Goal: Transaction & Acquisition: Purchase product/service

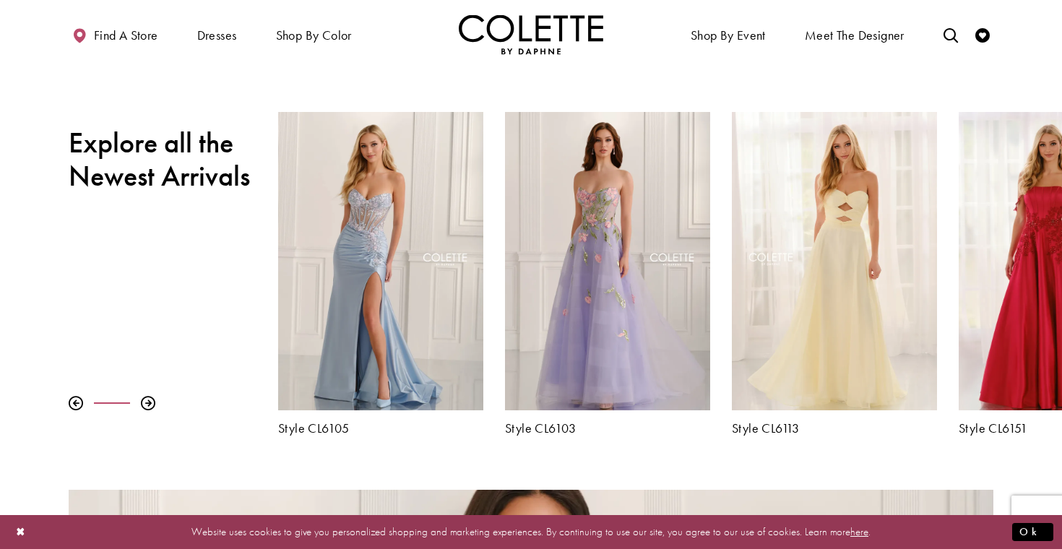
scroll to position [485, 0]
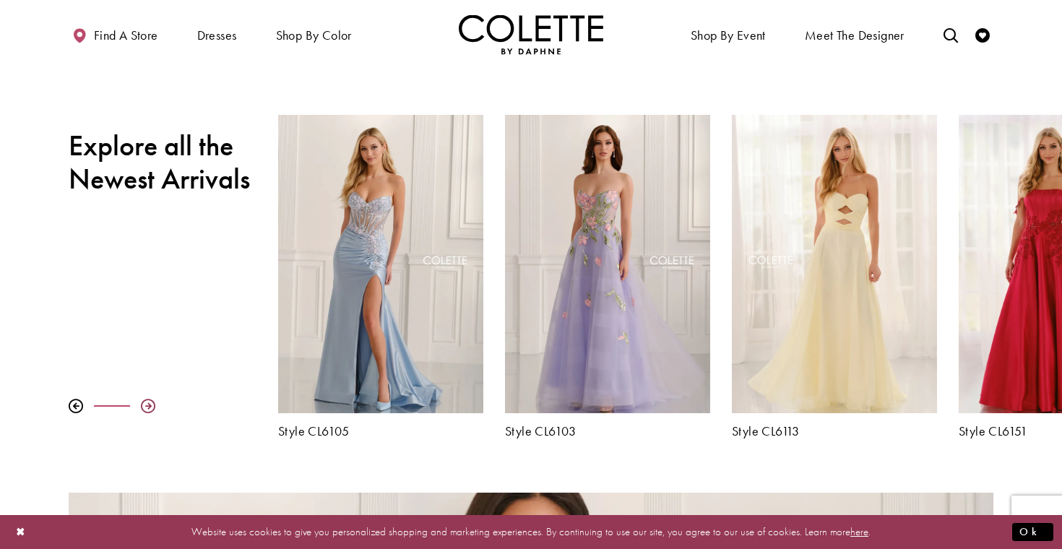
click at [145, 402] on div at bounding box center [148, 406] width 14 height 14
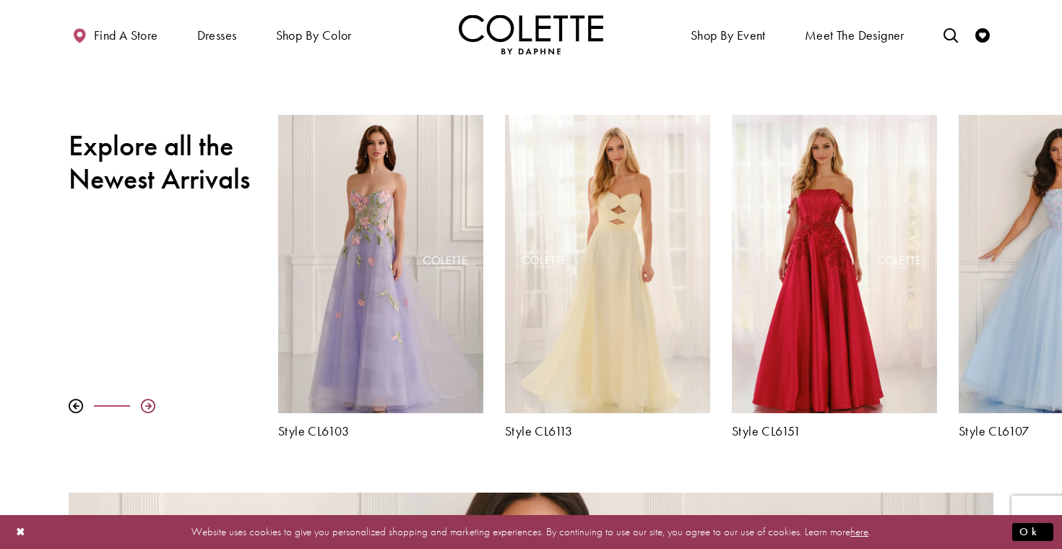
click at [148, 404] on div at bounding box center [148, 406] width 14 height 14
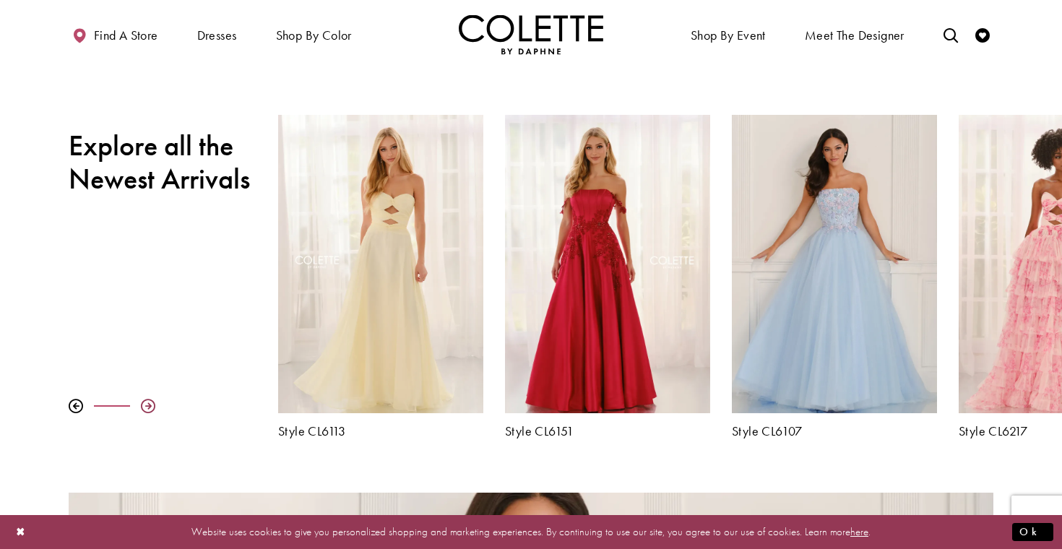
click at [148, 404] on div at bounding box center [148, 406] width 14 height 14
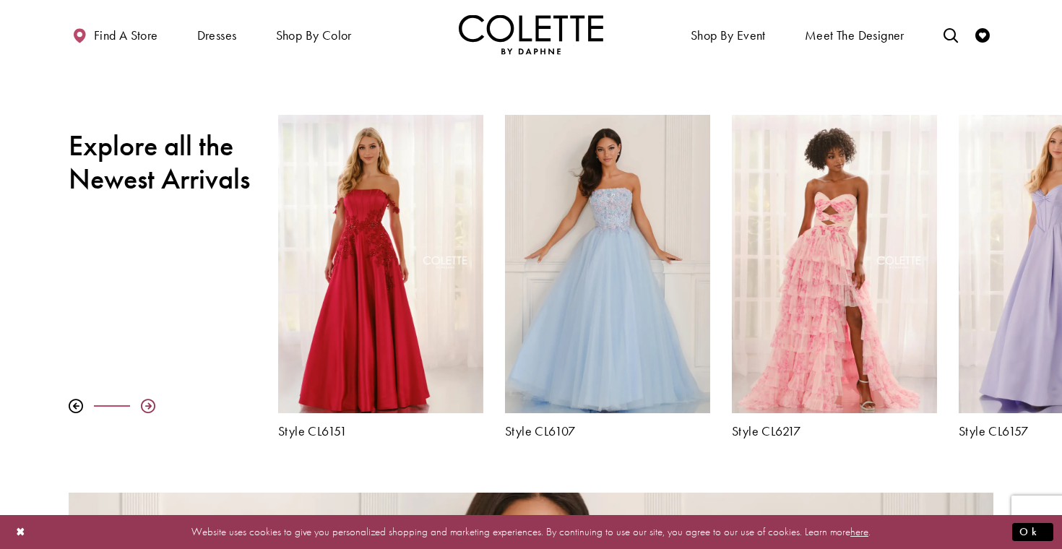
click at [148, 404] on div at bounding box center [148, 406] width 14 height 14
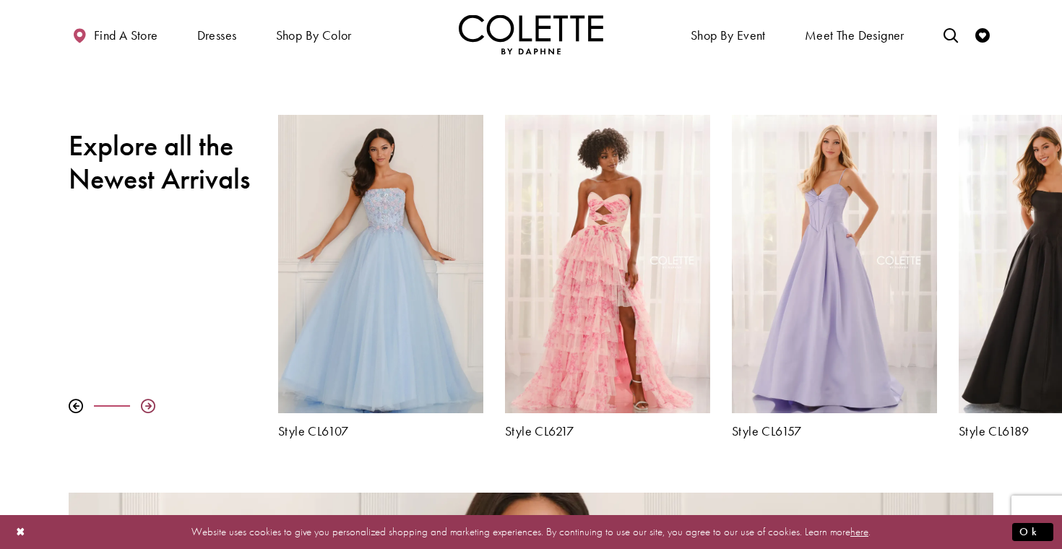
click at [148, 404] on div at bounding box center [148, 406] width 14 height 14
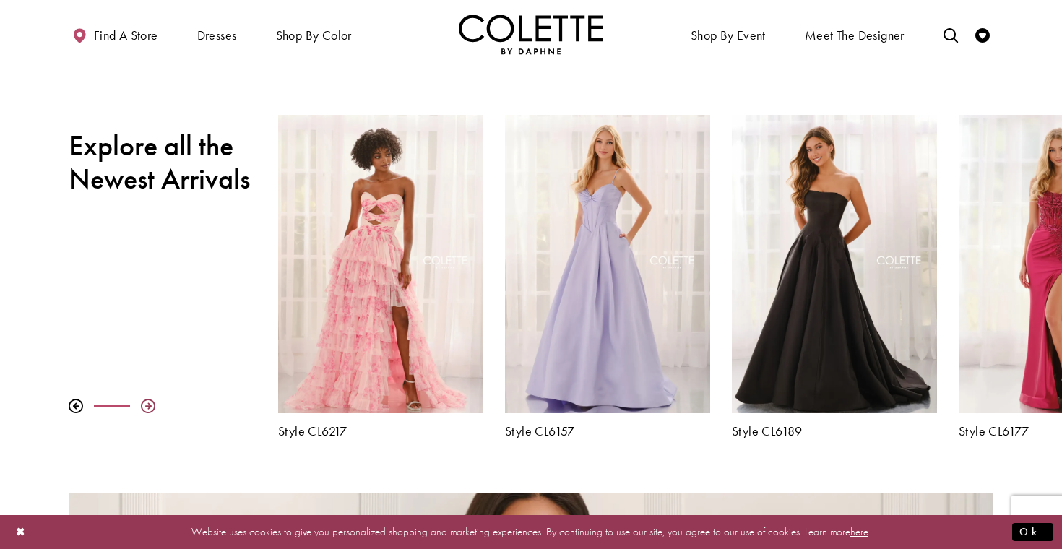
click at [148, 404] on div at bounding box center [148, 406] width 14 height 14
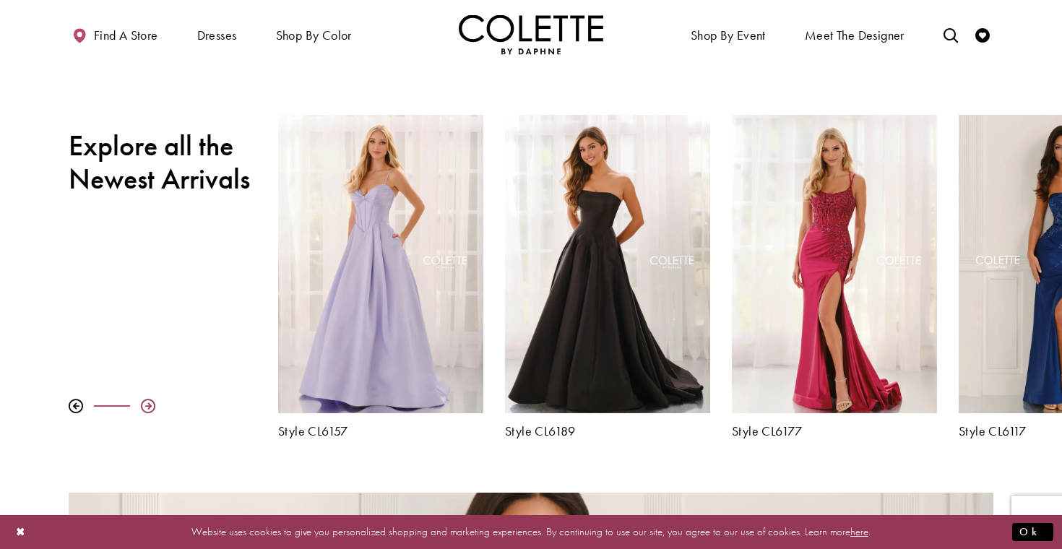
click at [148, 404] on div at bounding box center [148, 406] width 14 height 14
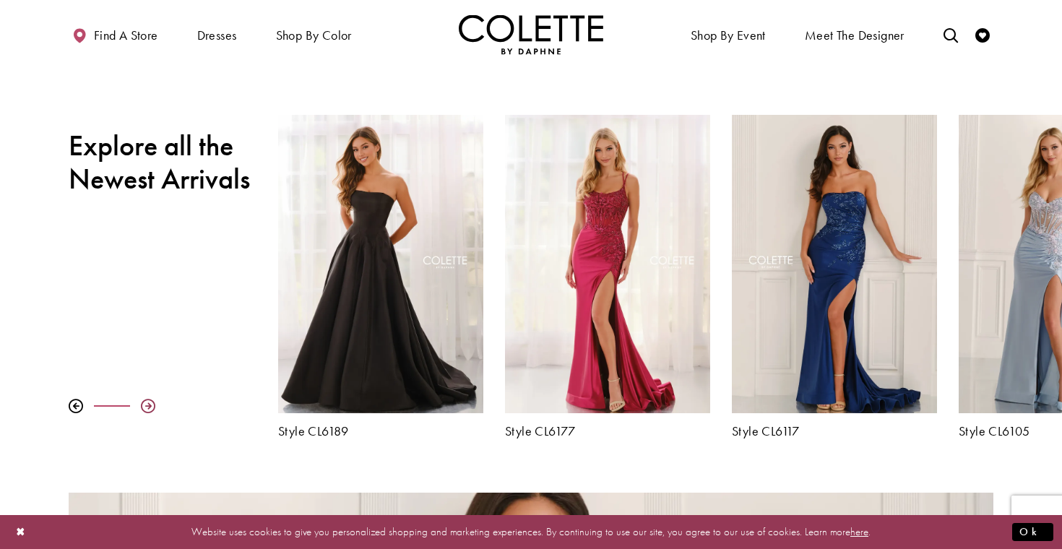
click at [148, 404] on div at bounding box center [148, 406] width 14 height 14
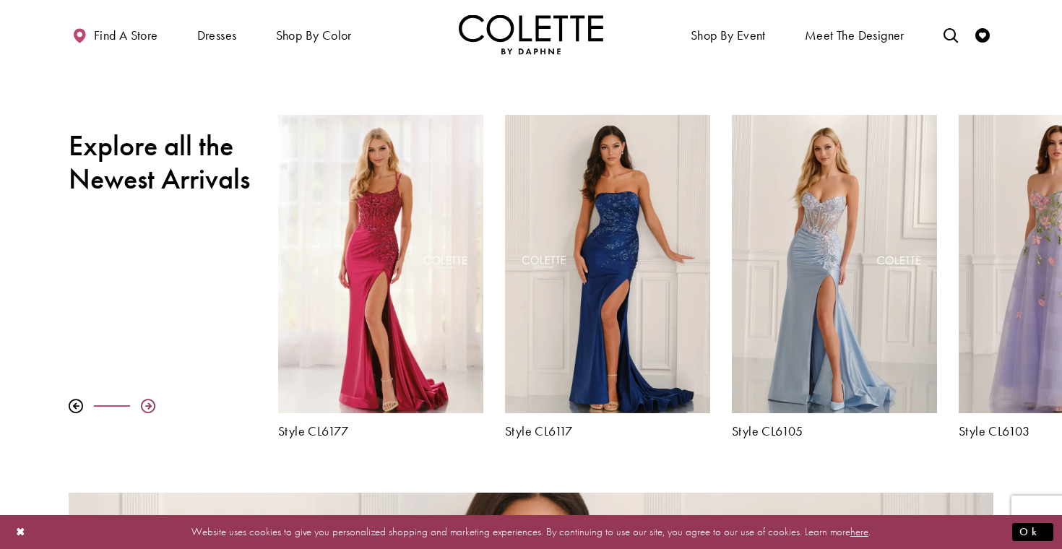
click at [148, 404] on div at bounding box center [148, 406] width 14 height 14
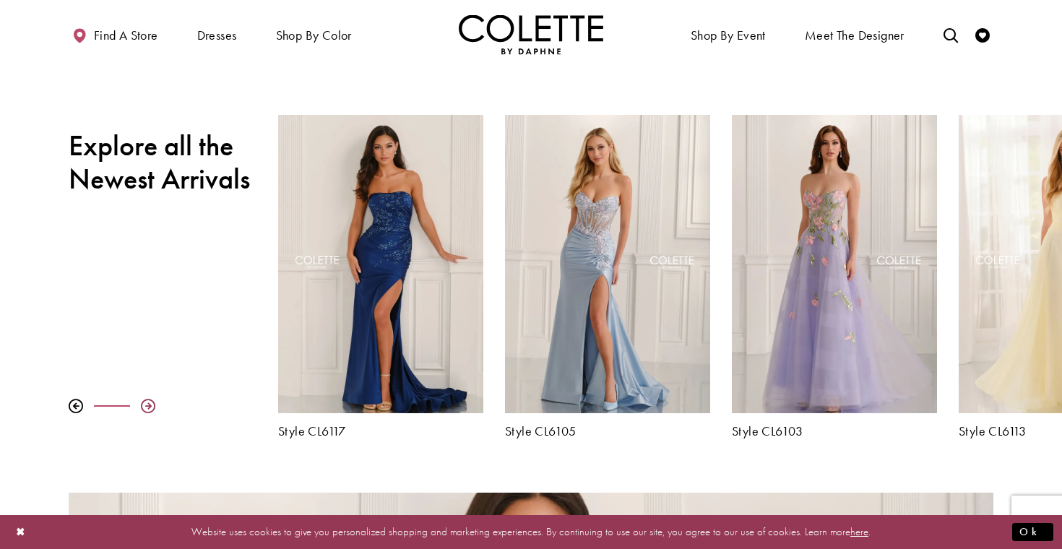
click at [148, 404] on div at bounding box center [148, 406] width 14 height 14
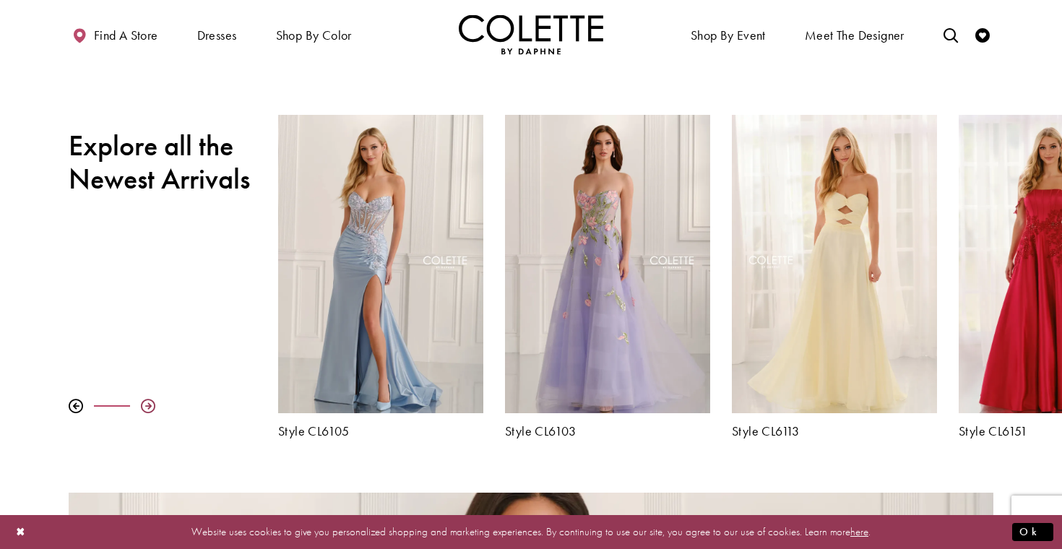
click at [148, 404] on div at bounding box center [148, 406] width 14 height 14
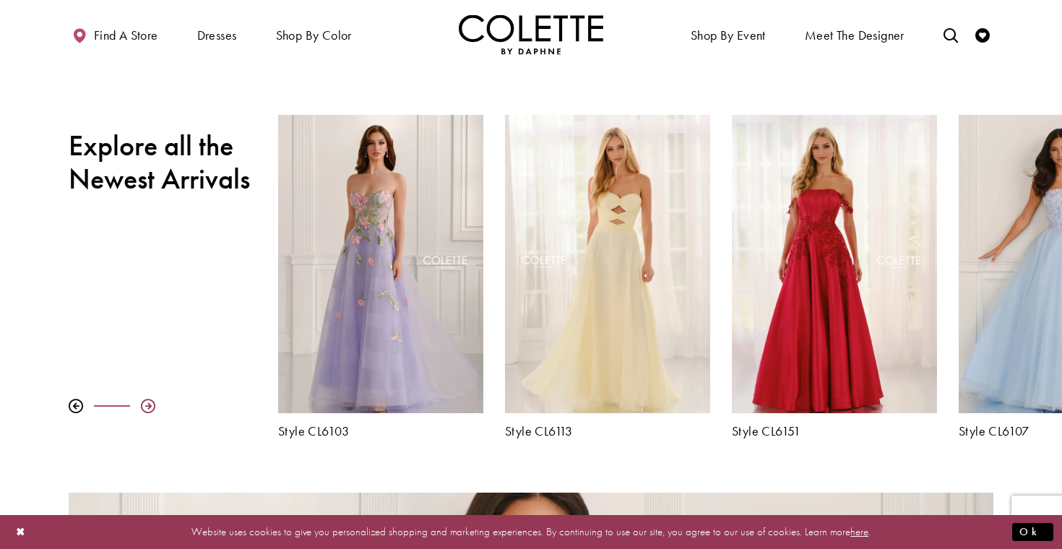
click at [147, 405] on div at bounding box center [148, 406] width 14 height 14
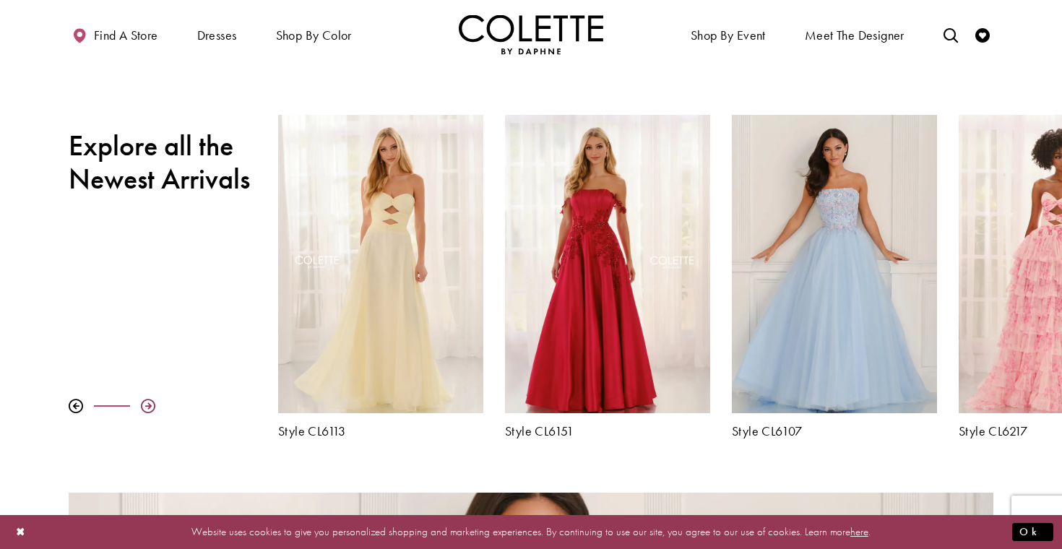
click at [147, 404] on div at bounding box center [148, 406] width 14 height 14
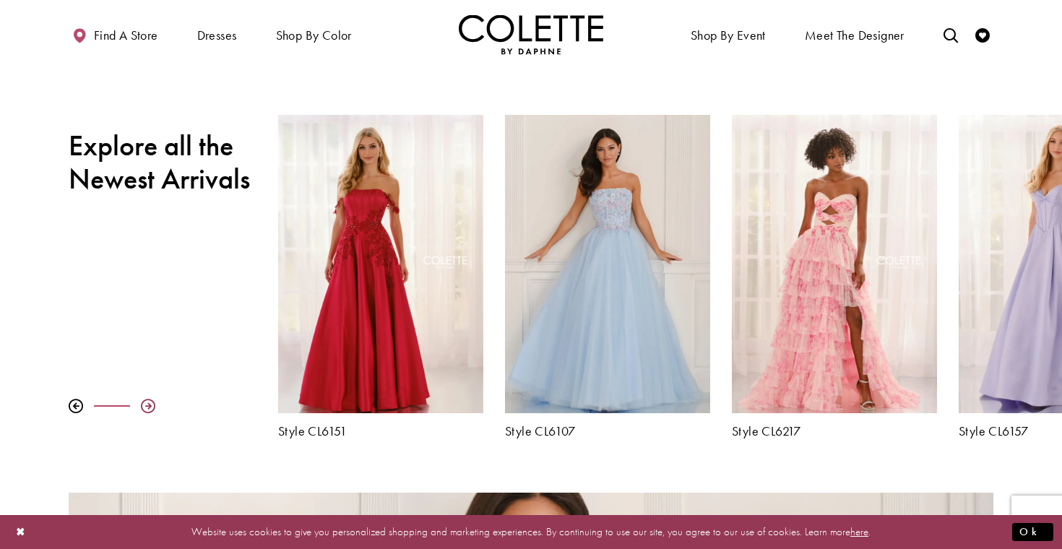
click at [147, 404] on div at bounding box center [148, 406] width 14 height 14
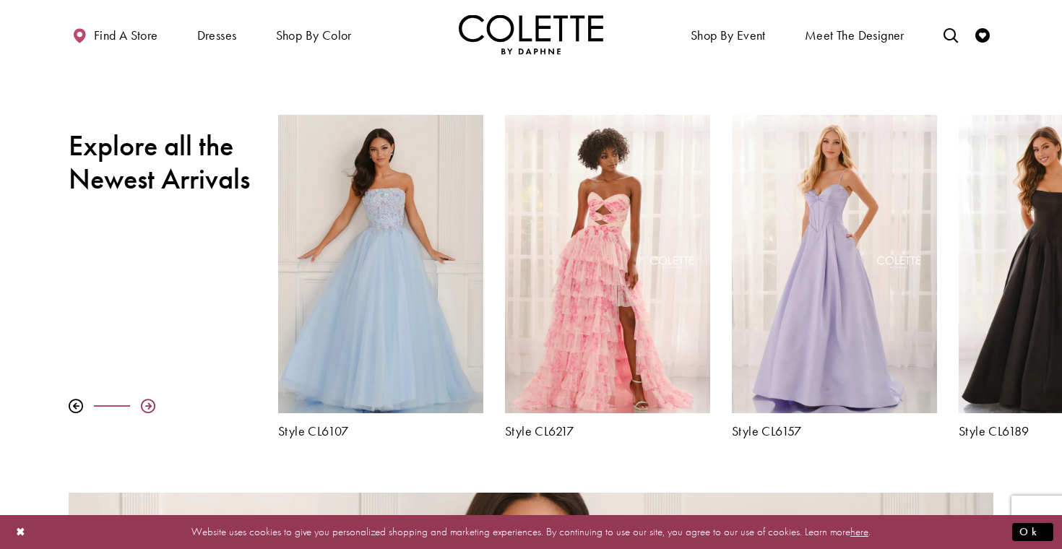
click at [147, 404] on div at bounding box center [148, 406] width 14 height 14
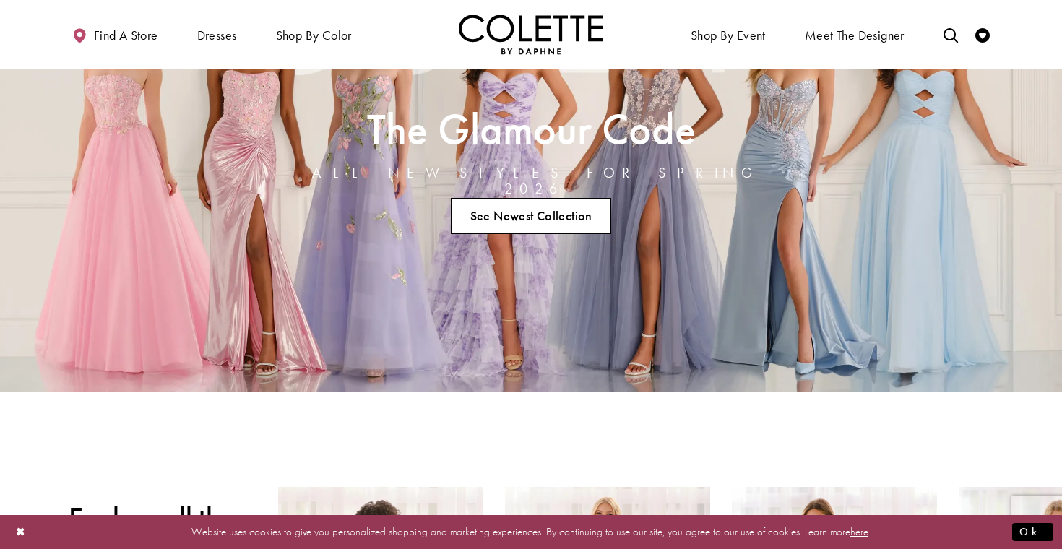
scroll to position [0, 0]
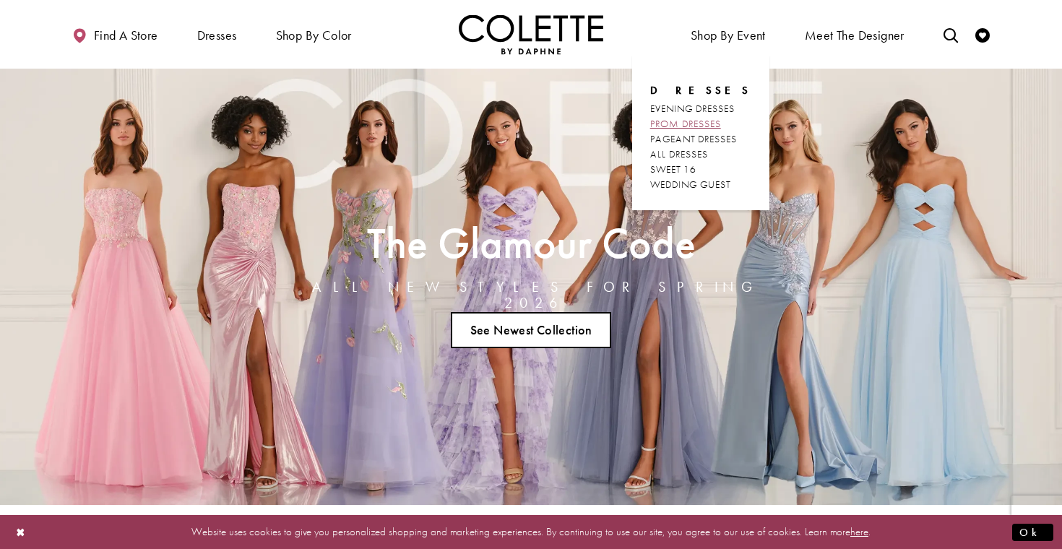
click at [697, 121] on span "PROM DRESSES" at bounding box center [685, 123] width 71 height 13
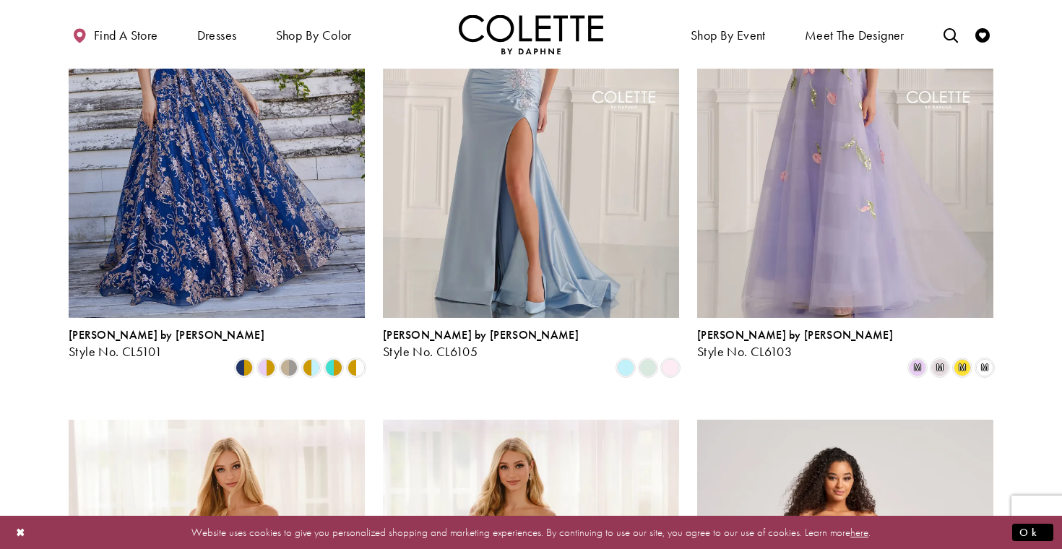
scroll to position [554, 0]
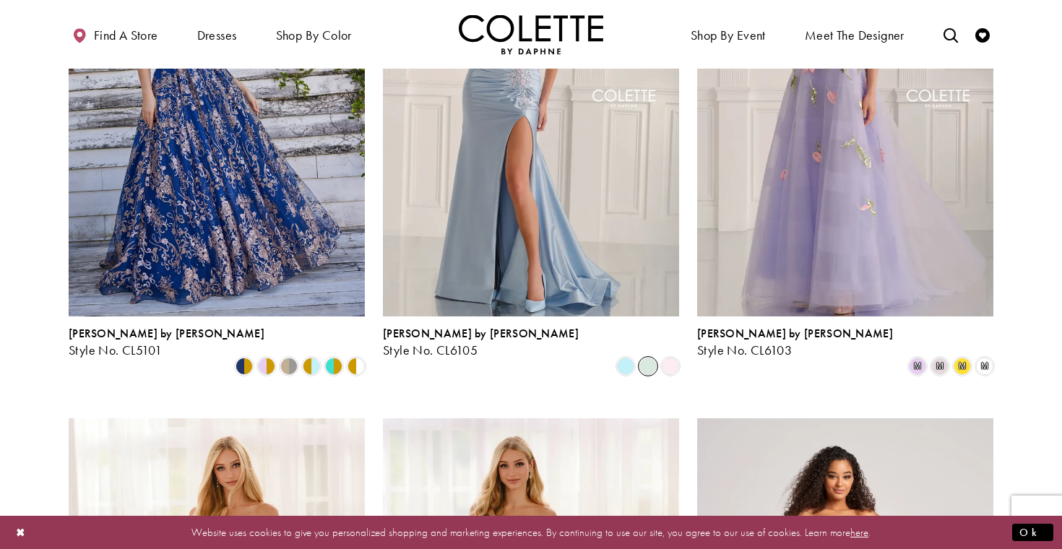
click at [648, 358] on span "Product List" at bounding box center [647, 366] width 17 height 17
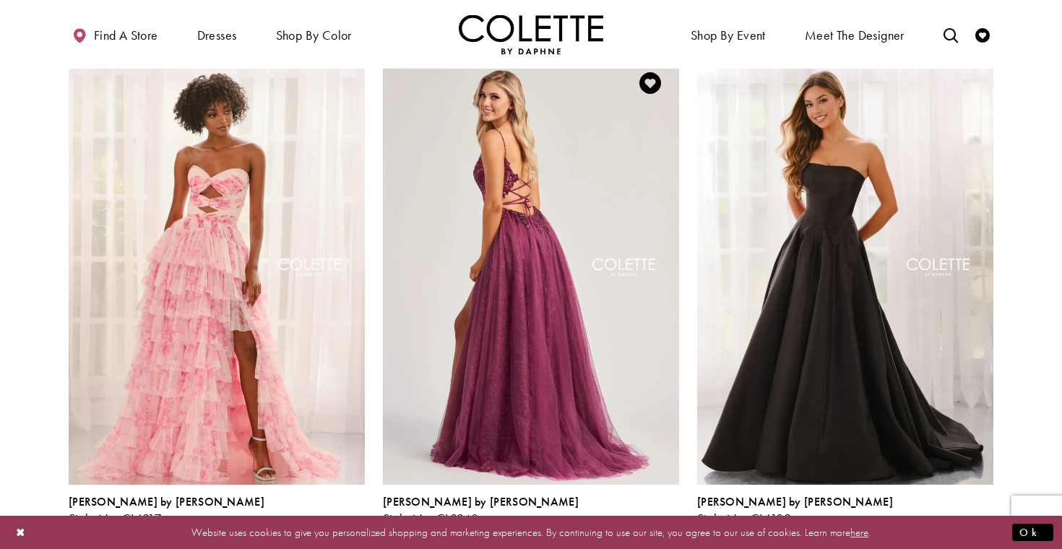
scroll to position [2518, 0]
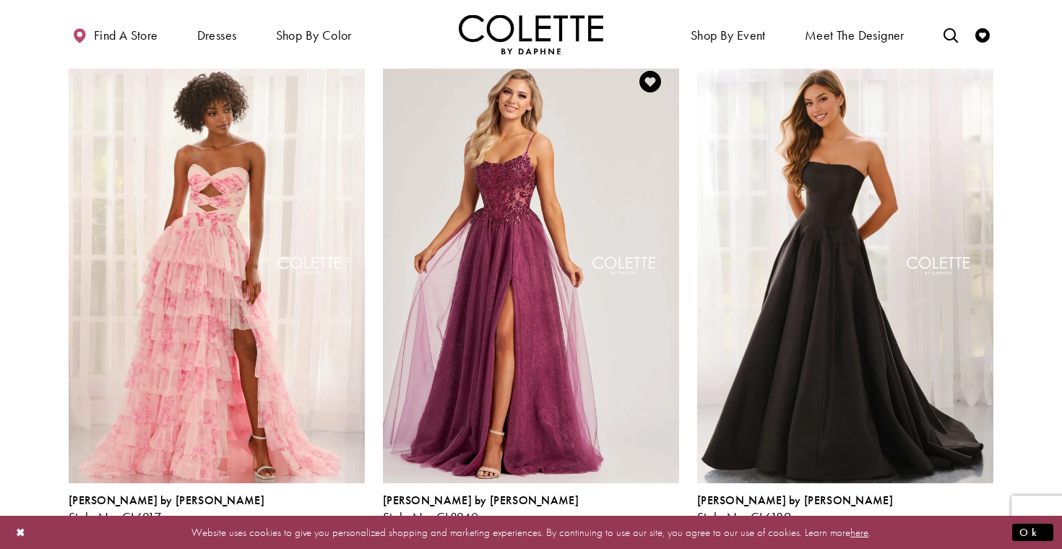
click at [644, 524] on span "Product List" at bounding box center [647, 532] width 17 height 17
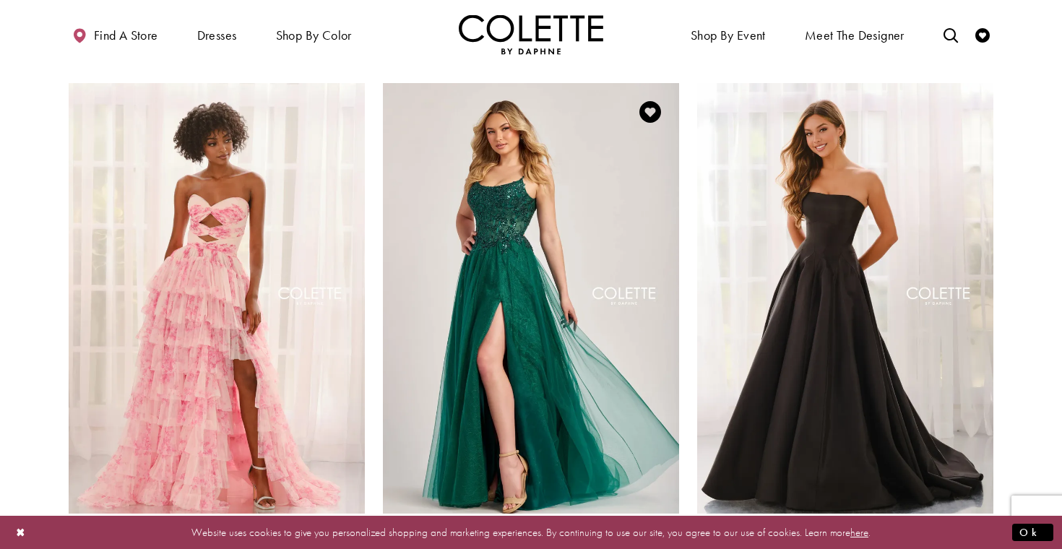
scroll to position [2479, 0]
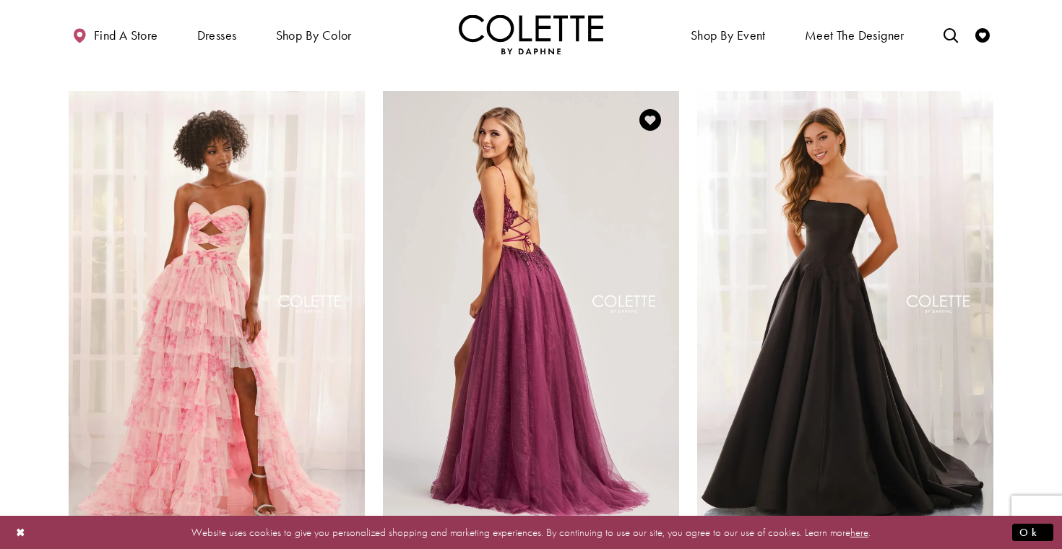
click at [559, 324] on img "Visit Colette by Daphne Style No. CL8240 Page" at bounding box center [531, 306] width 296 height 431
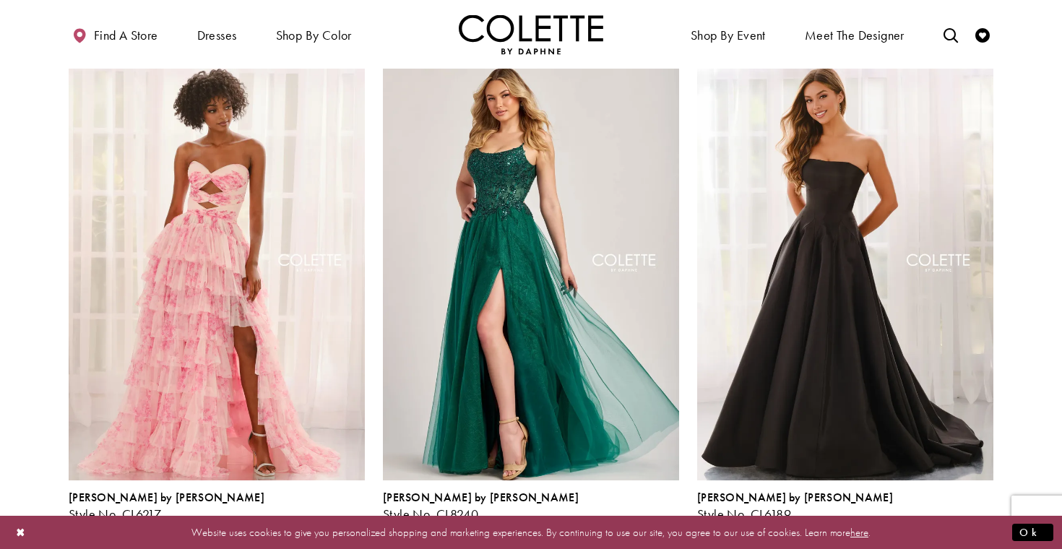
scroll to position [2531, 0]
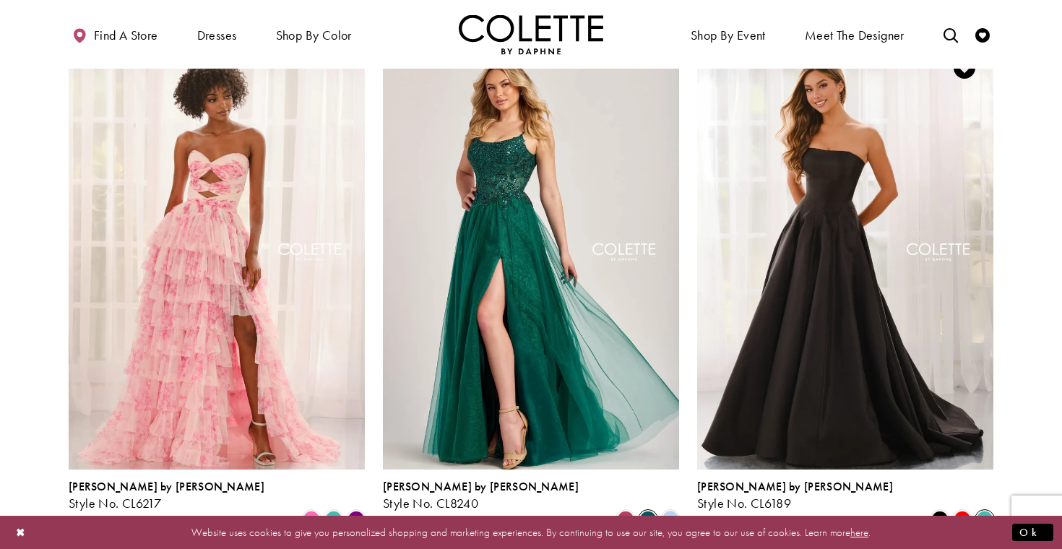
click at [982, 511] on span "Product List" at bounding box center [984, 519] width 17 height 17
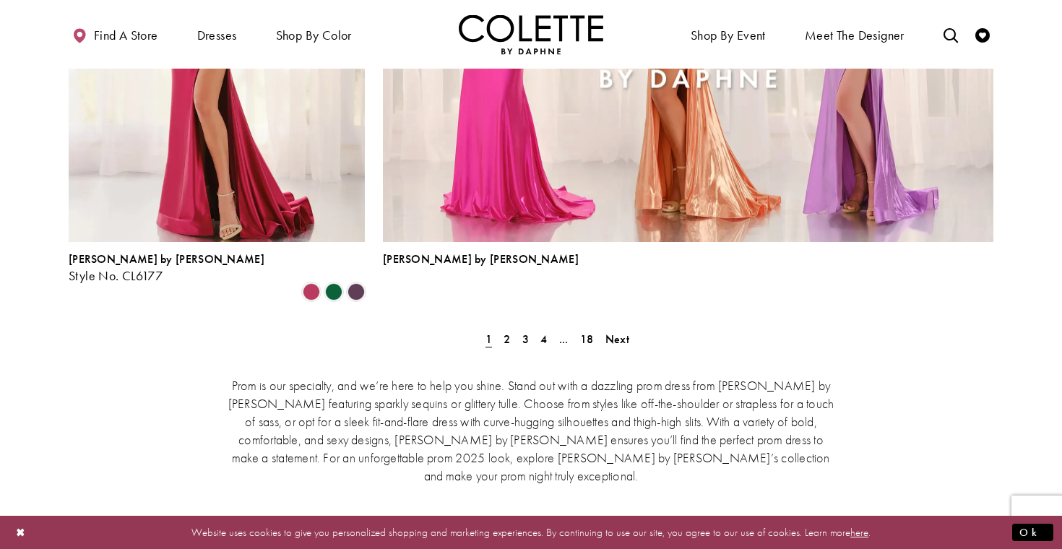
scroll to position [3176, 0]
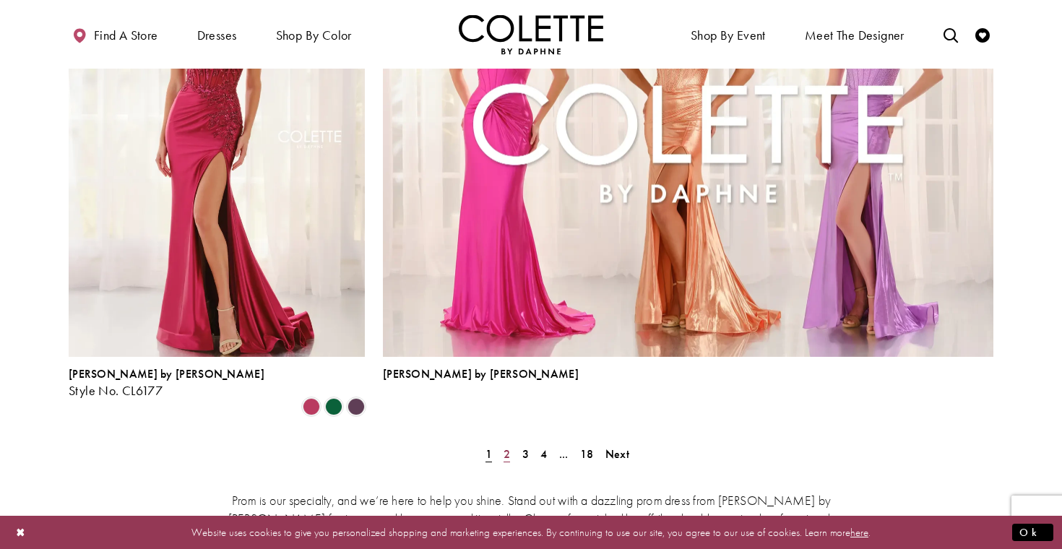
click at [508, 446] on span "2" at bounding box center [507, 453] width 7 height 15
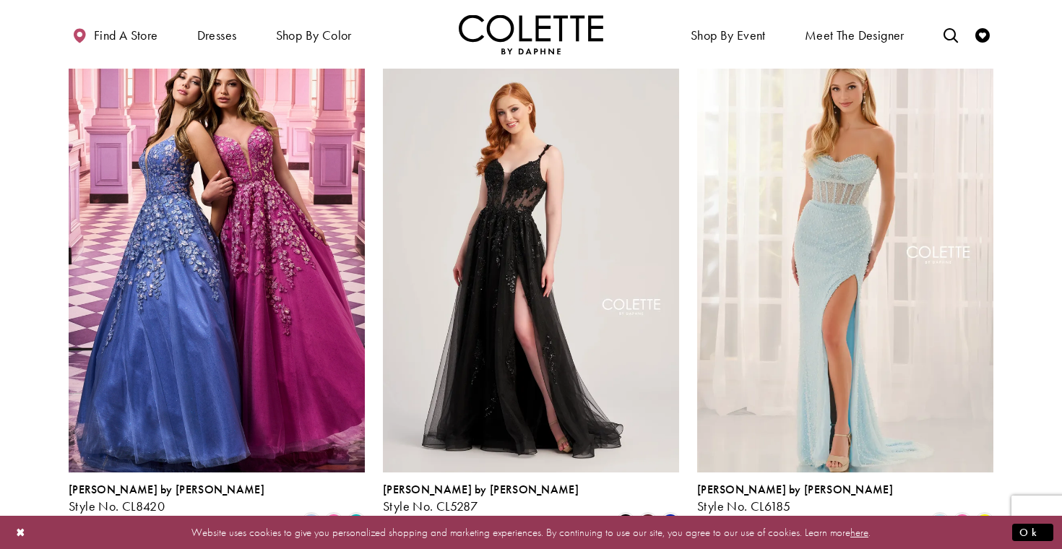
scroll to position [1458, 0]
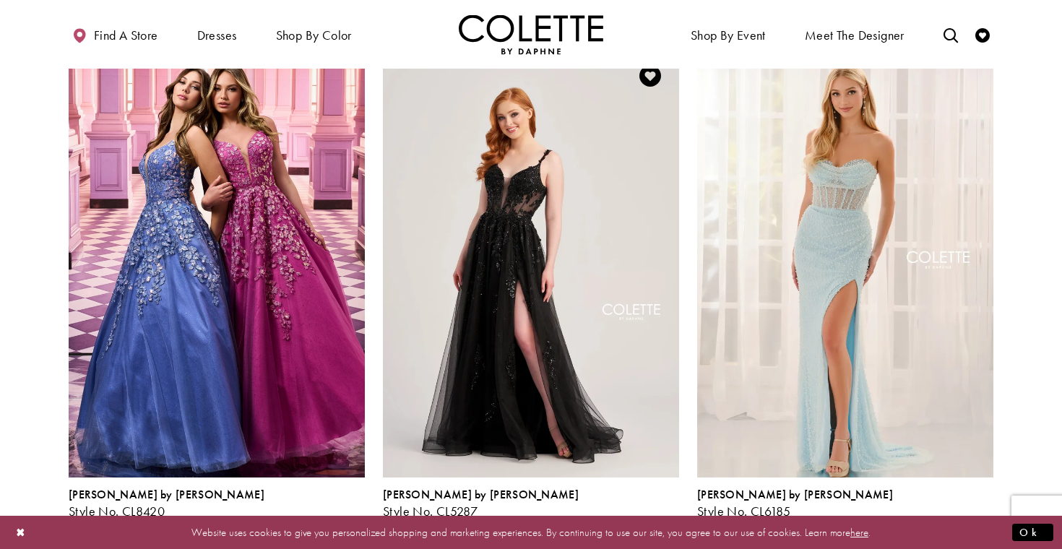
click at [649, 519] on span "Product List" at bounding box center [647, 527] width 17 height 17
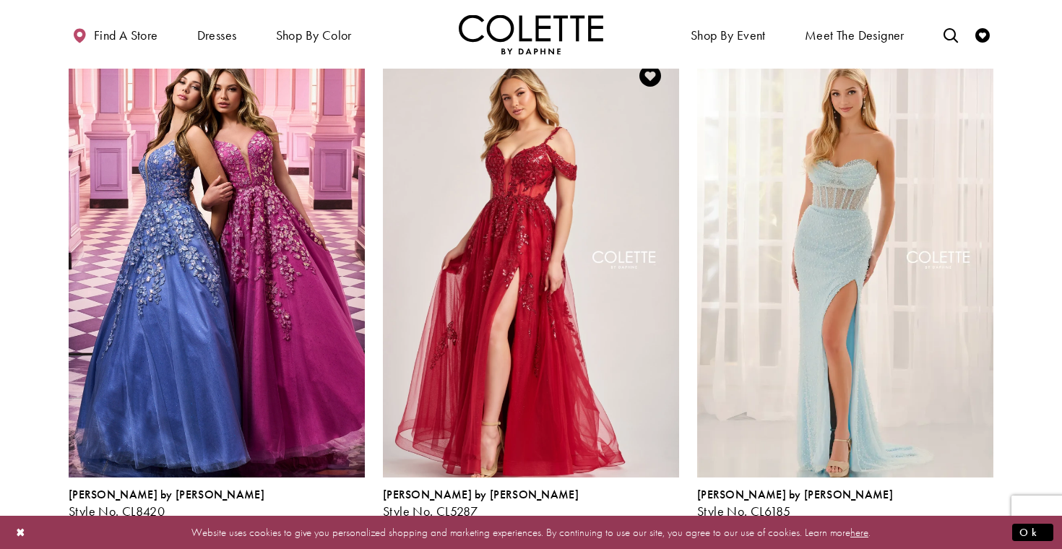
click at [671, 519] on span "Product List" at bounding box center [670, 527] width 17 height 17
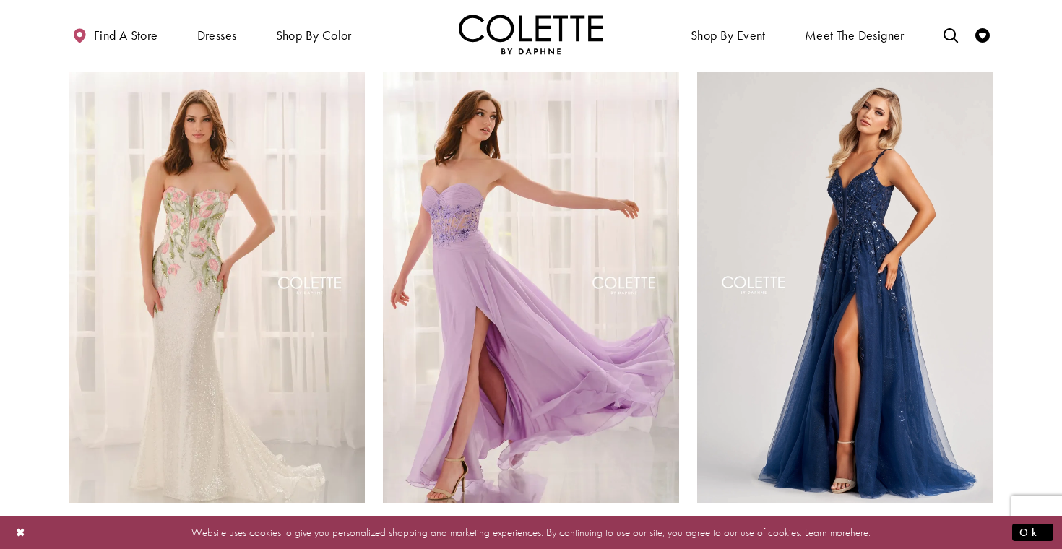
scroll to position [1966, 0]
click at [964, 544] on span "Product List" at bounding box center [962, 552] width 17 height 17
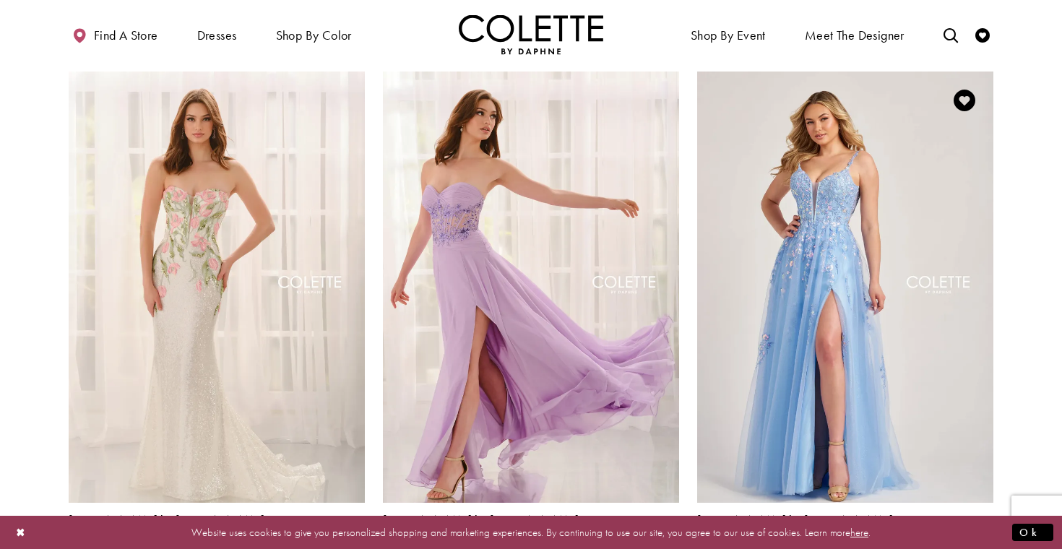
click at [982, 544] on span "Product List" at bounding box center [984, 552] width 17 height 17
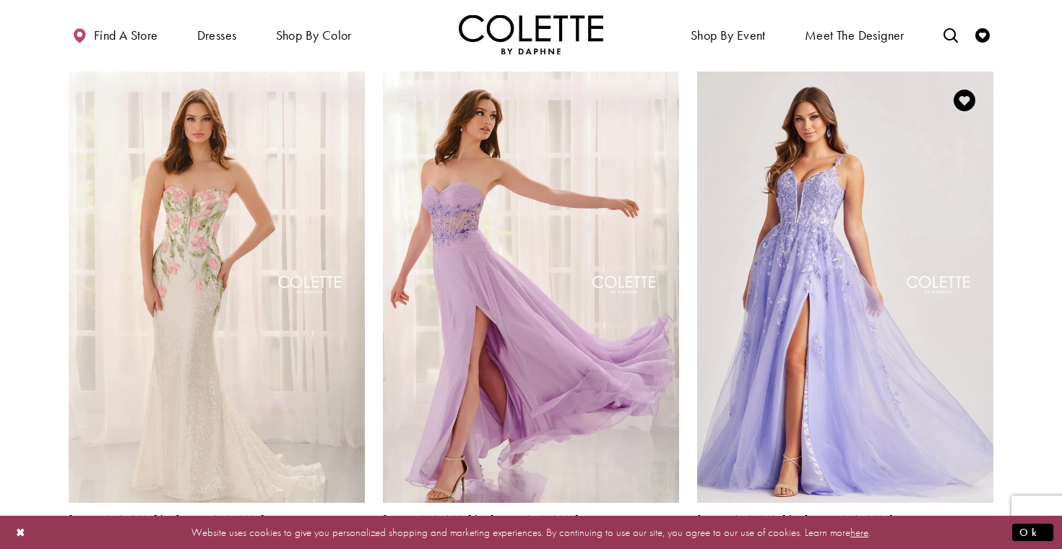
click at [941, 544] on span "Product List" at bounding box center [939, 552] width 17 height 17
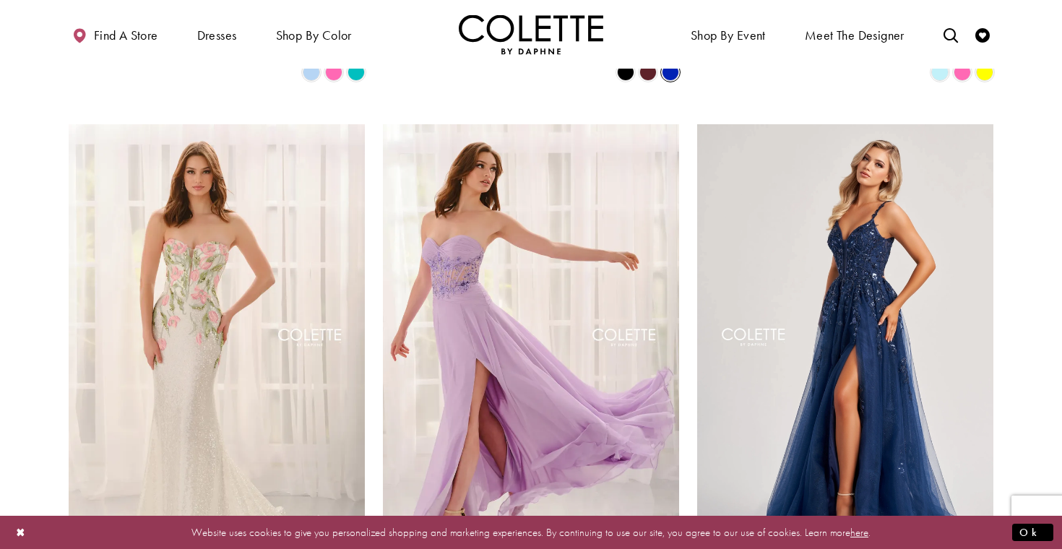
scroll to position [1912, 0]
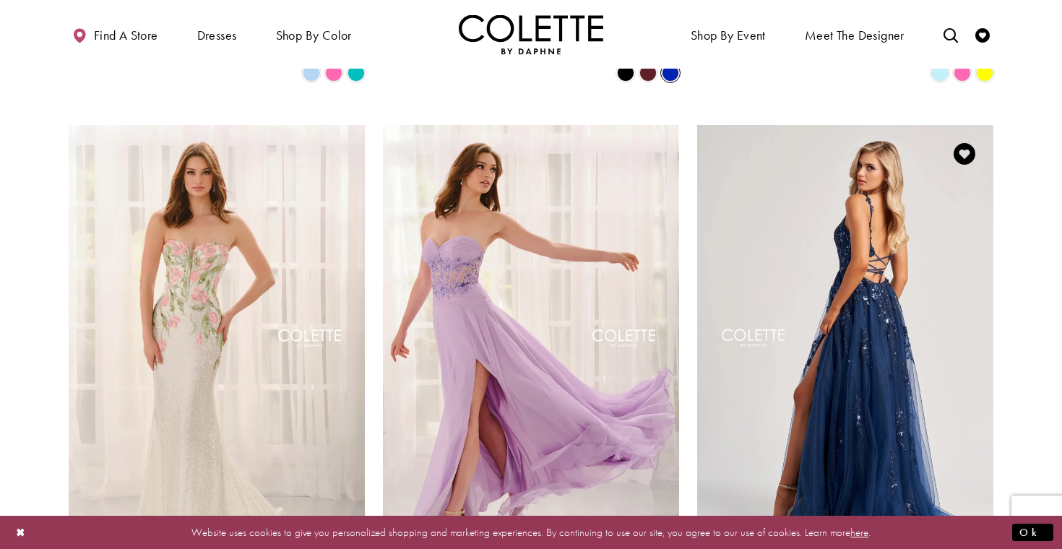
click at [926, 305] on img "Visit Colette by Daphne Style No. CL8060 Page" at bounding box center [845, 340] width 296 height 431
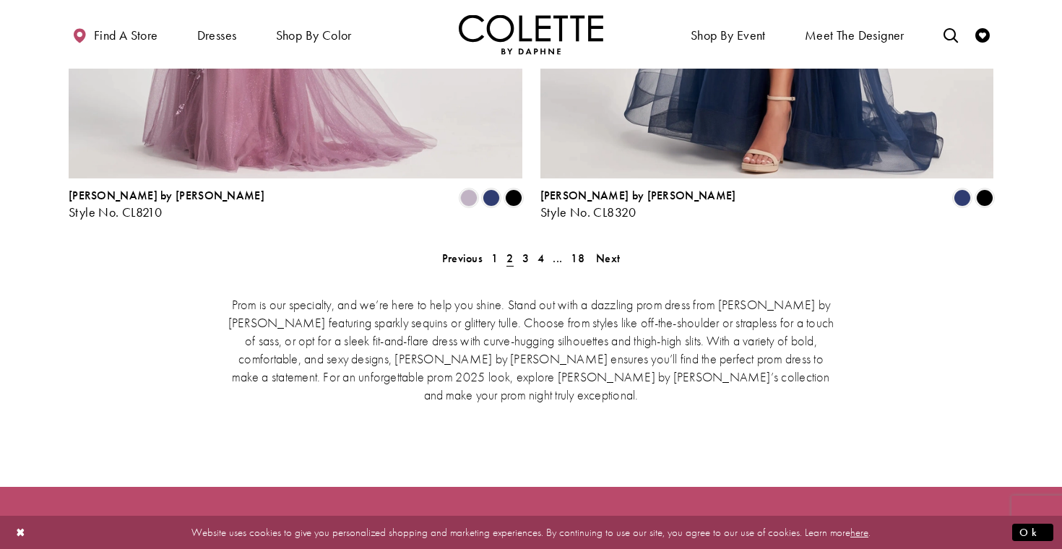
scroll to position [3054, 0]
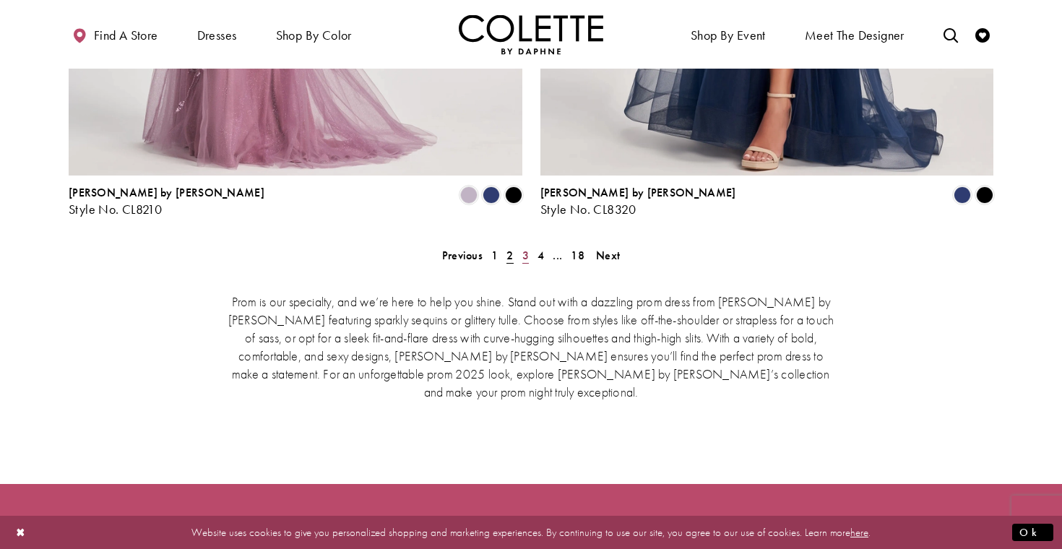
click at [524, 248] on span "3" at bounding box center [525, 255] width 7 height 15
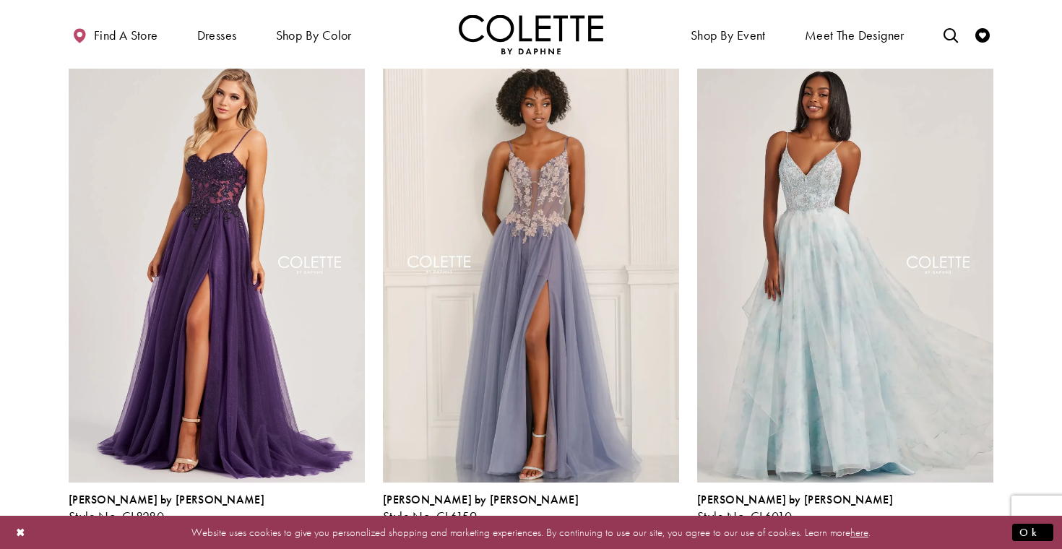
scroll to position [923, 0]
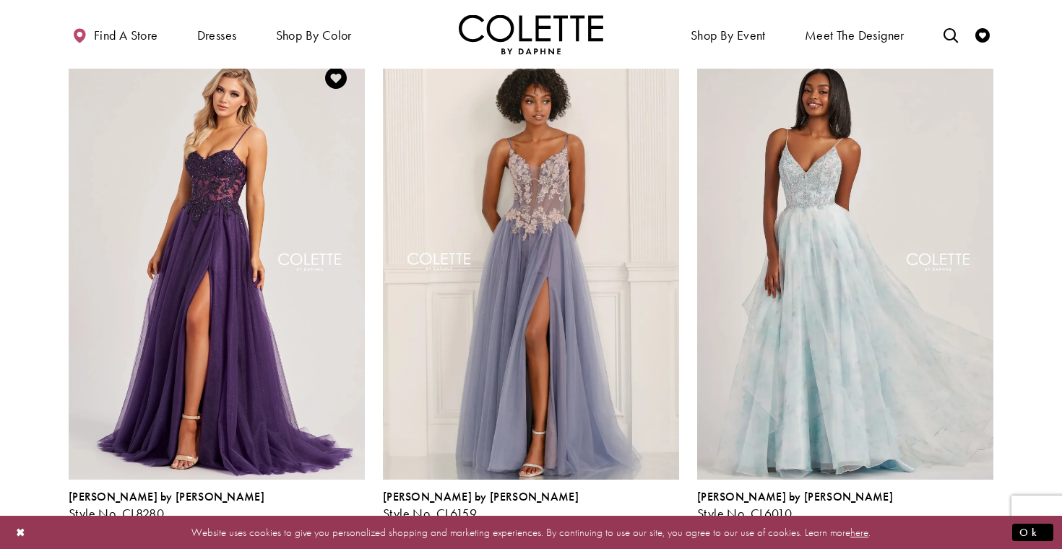
click at [360, 521] on span "Product List" at bounding box center [355, 529] width 17 height 17
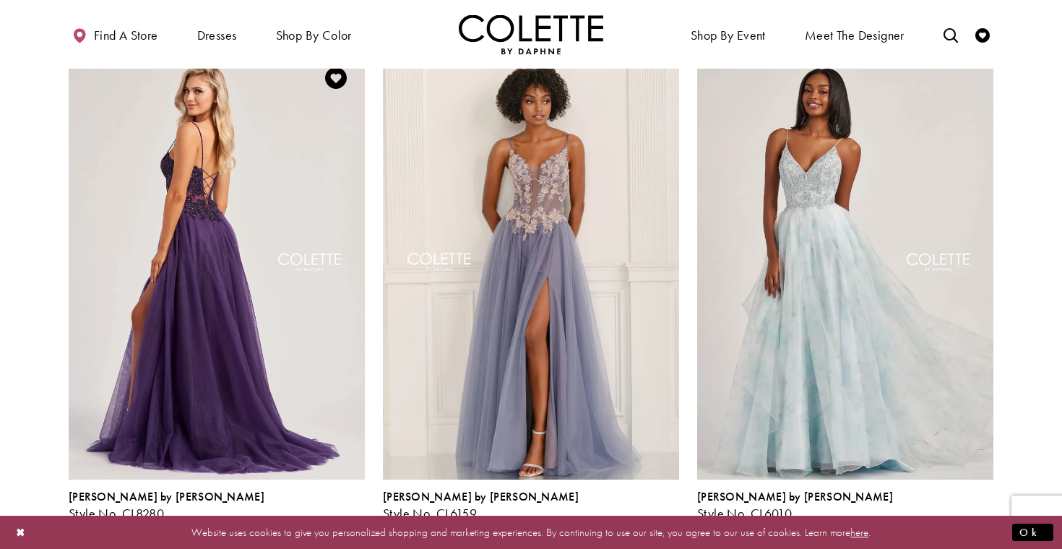
click at [215, 315] on img "Visit Colette by Daphne Style No. CL8280 Page" at bounding box center [217, 264] width 296 height 431
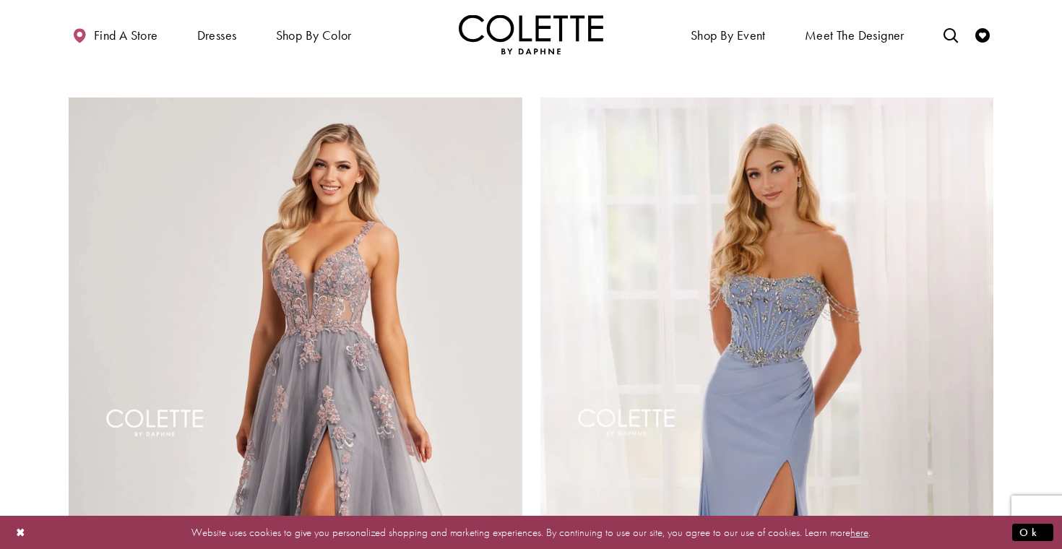
scroll to position [2459, 0]
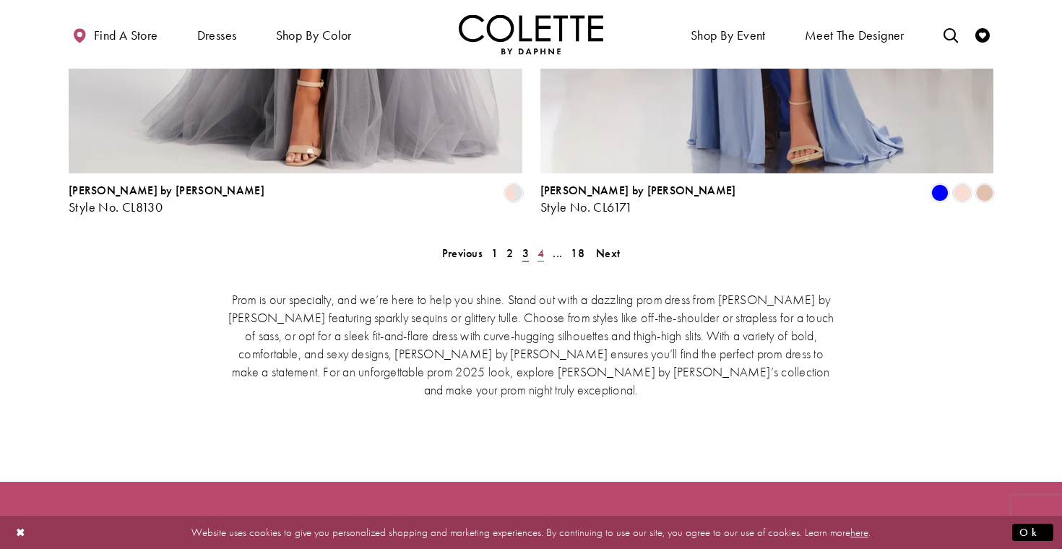
click at [537, 243] on link "4" at bounding box center [540, 253] width 15 height 21
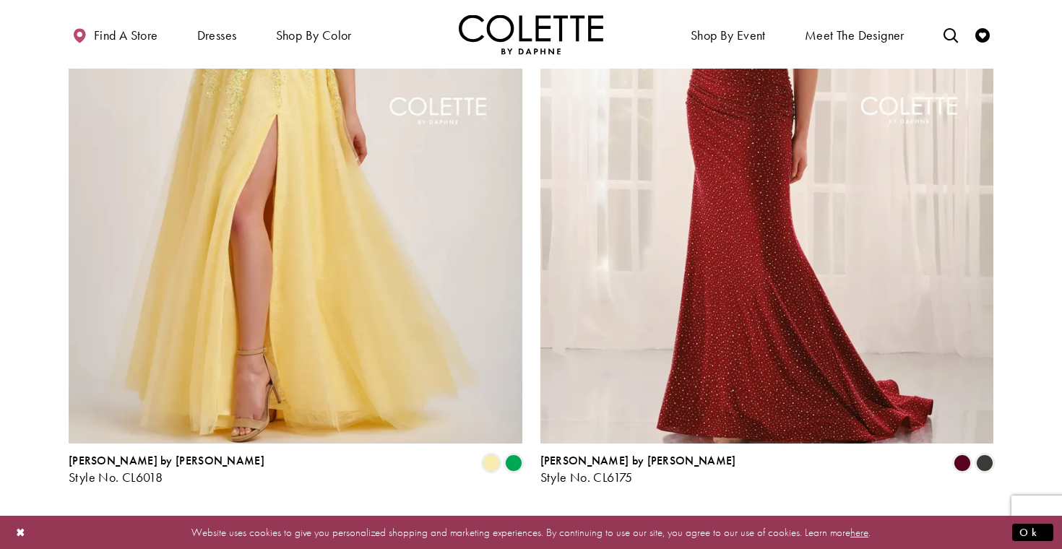
scroll to position [2794, 0]
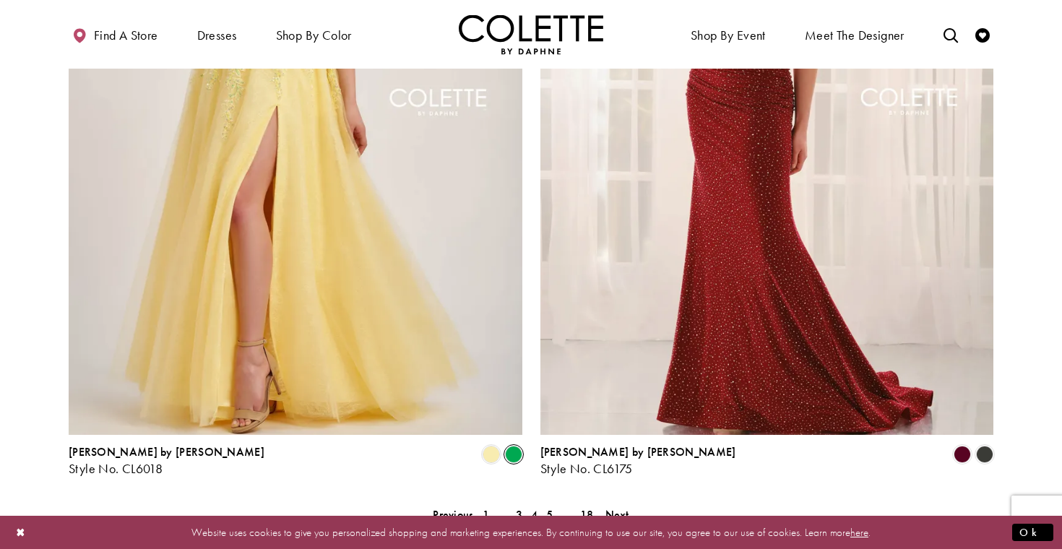
click at [517, 446] on span "Product List" at bounding box center [513, 454] width 17 height 17
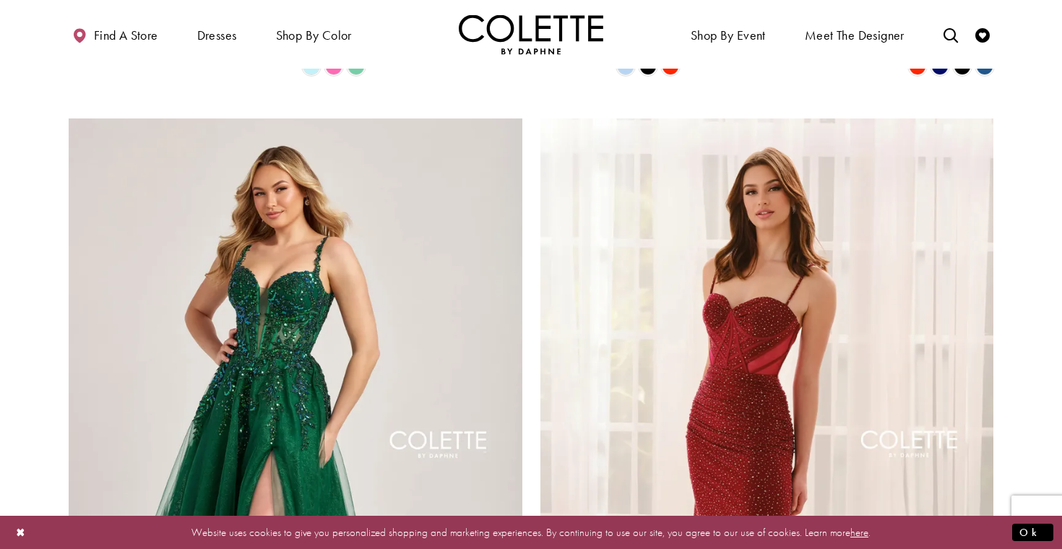
scroll to position [2453, 0]
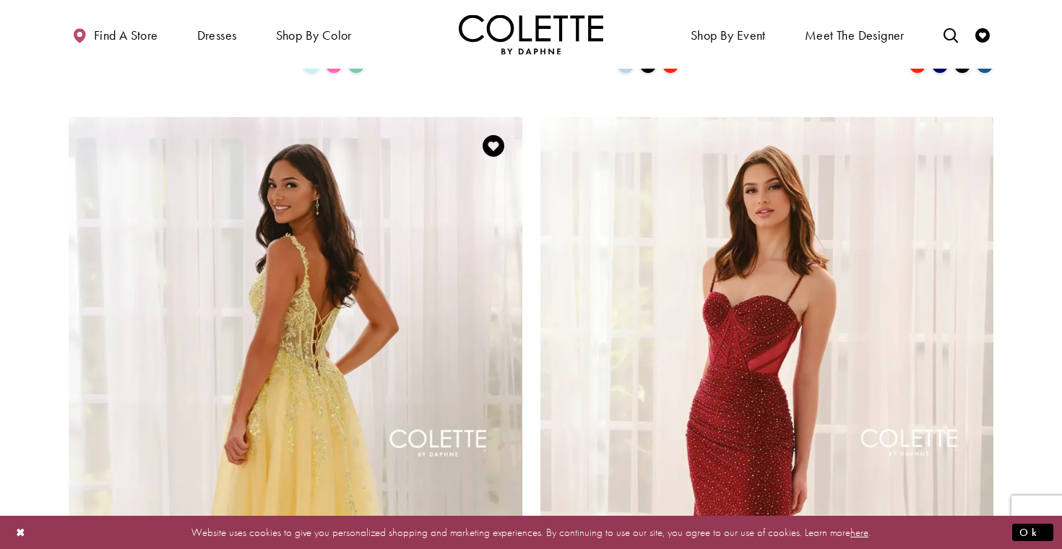
click at [269, 246] on img "Visit Colette by Daphne Style No. CL6018 Page" at bounding box center [296, 447] width 454 height 660
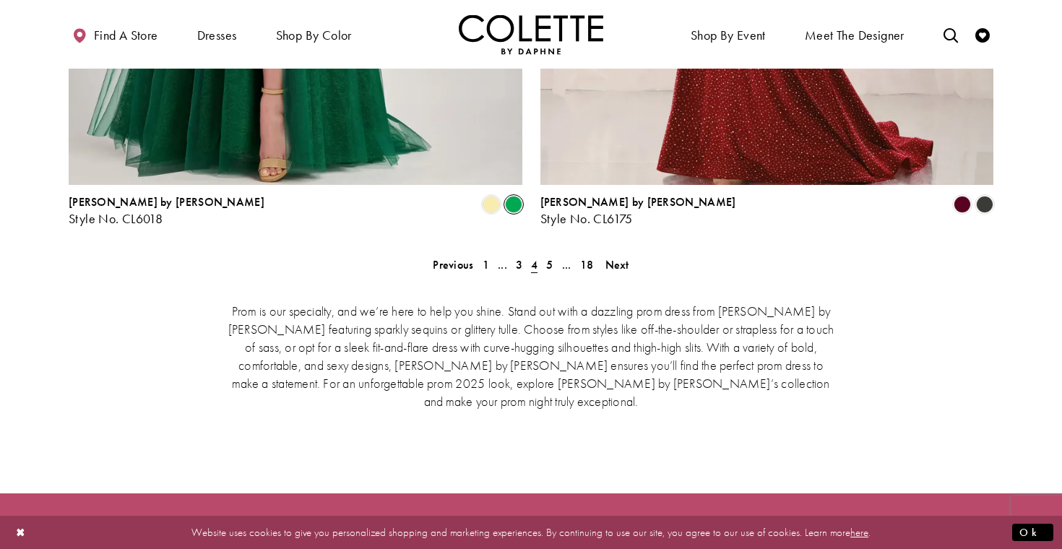
scroll to position [3011, 0]
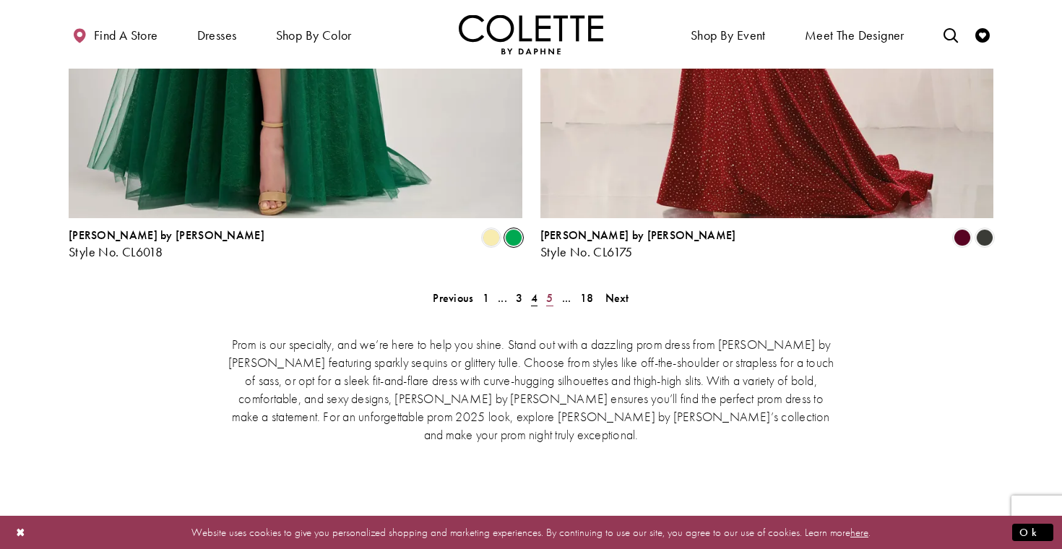
click at [548, 290] on span "5" at bounding box center [549, 297] width 7 height 15
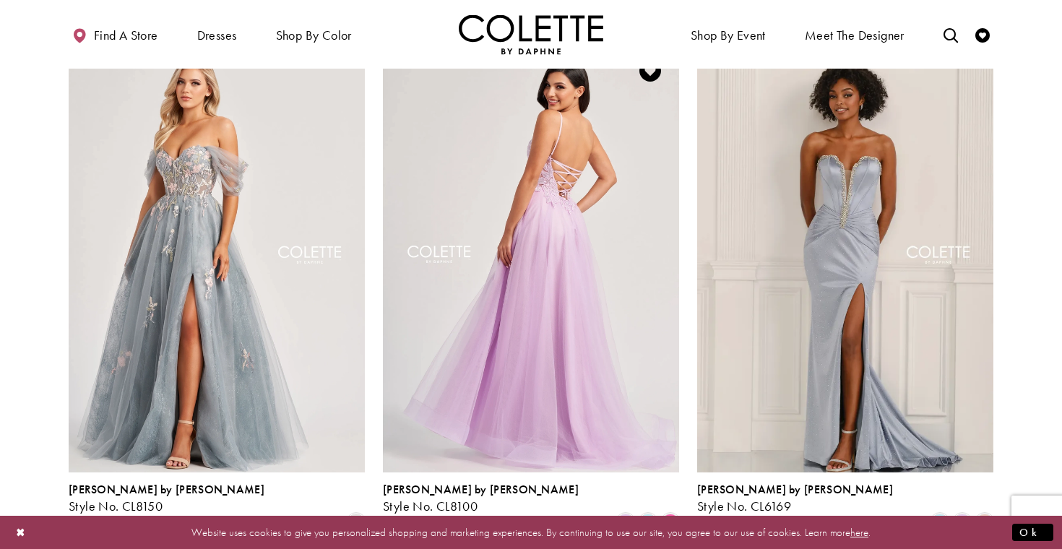
scroll to position [1451, 0]
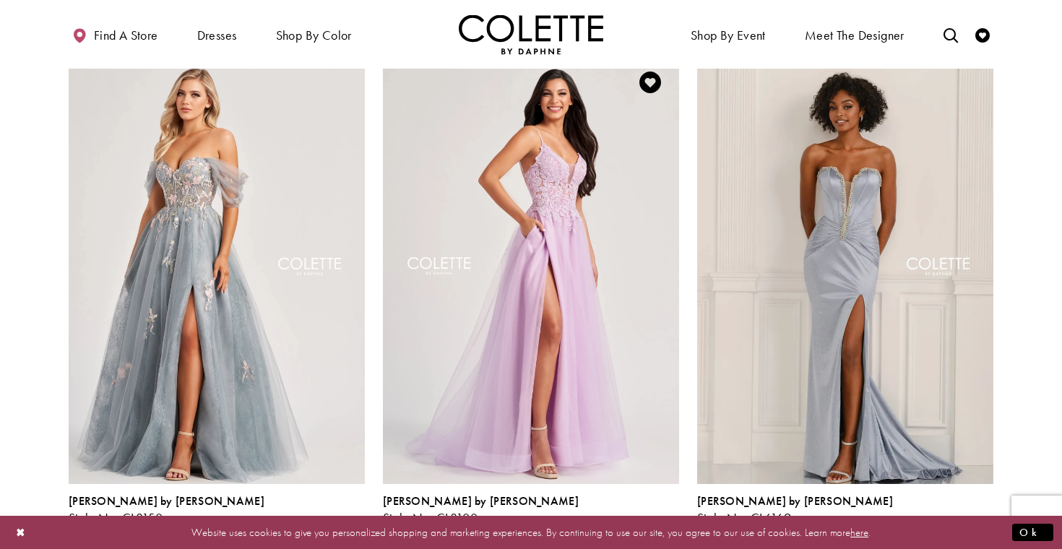
click at [647, 525] on span "Product List" at bounding box center [647, 533] width 17 height 17
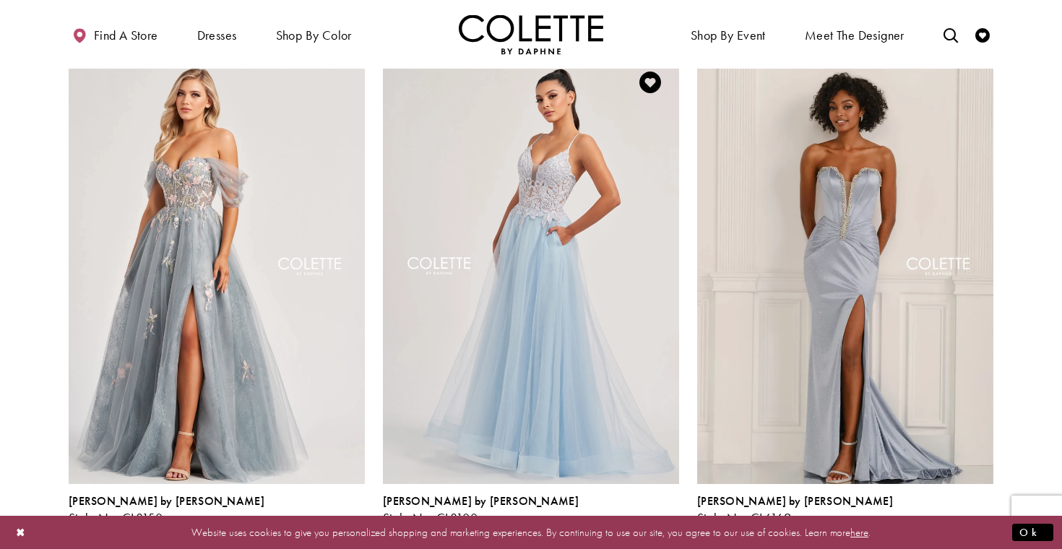
click at [665, 525] on span "Product List" at bounding box center [670, 533] width 17 height 17
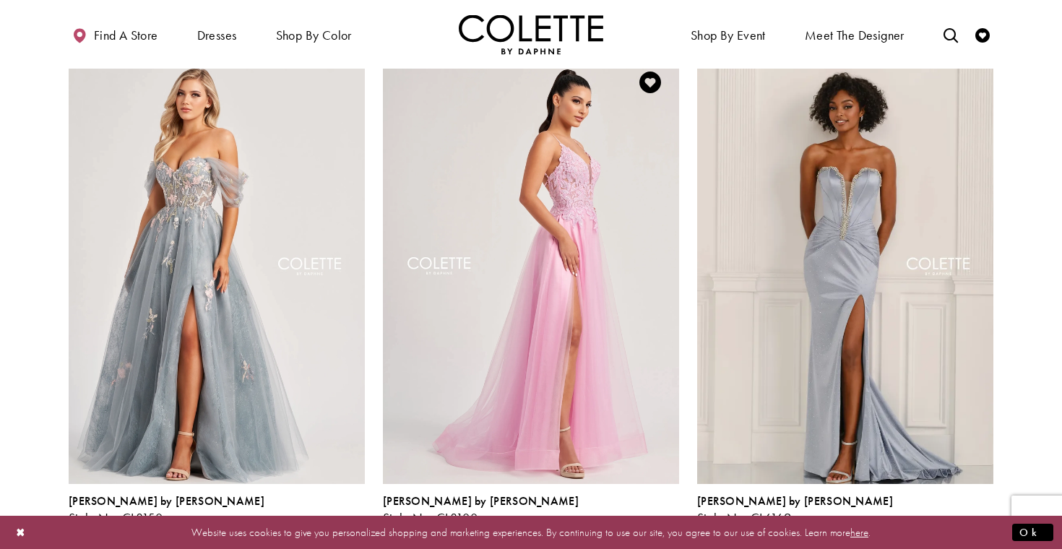
click at [649, 525] on span "Product List" at bounding box center [647, 533] width 17 height 17
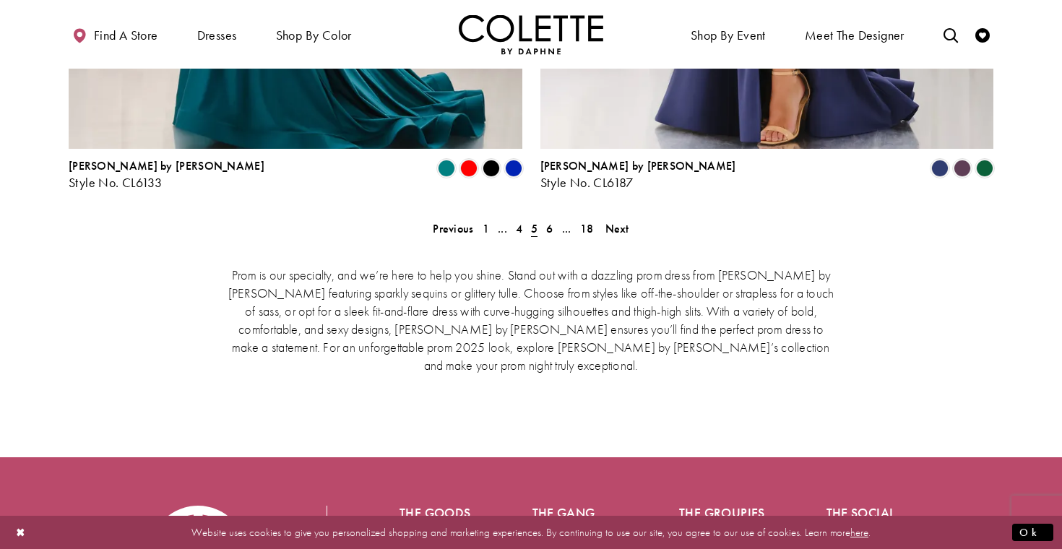
scroll to position [3081, 0]
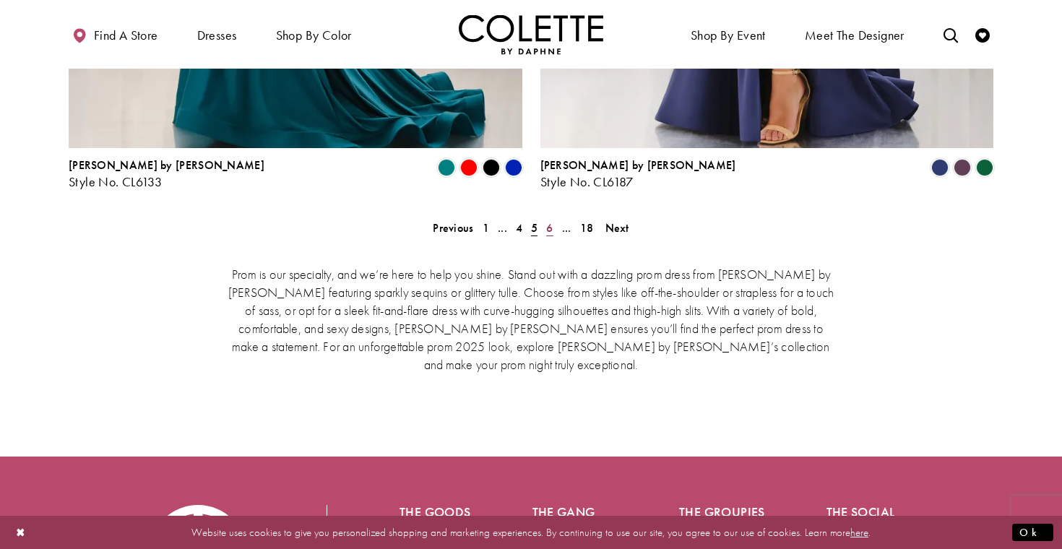
click at [550, 220] on span "6" at bounding box center [549, 227] width 7 height 15
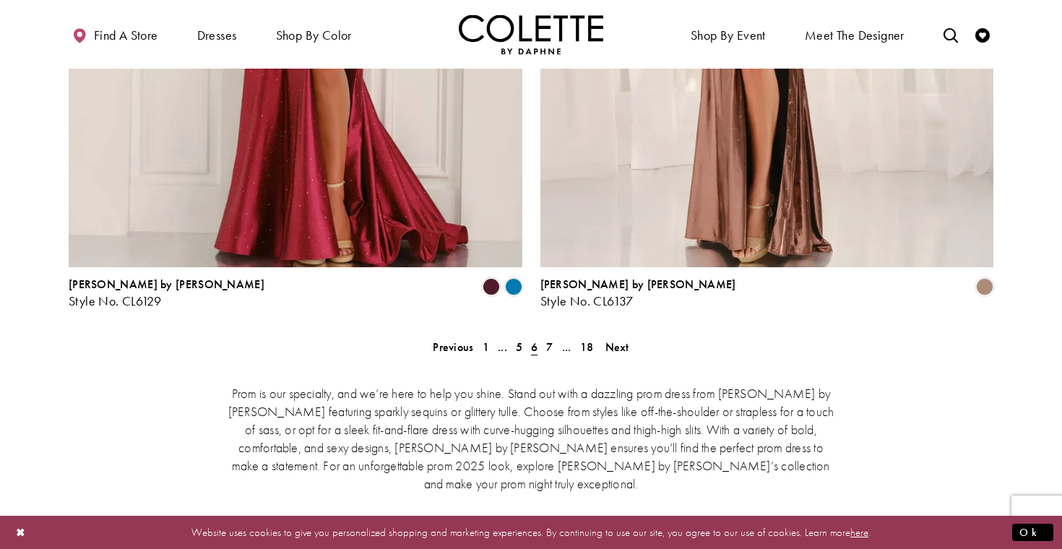
scroll to position [2965, 0]
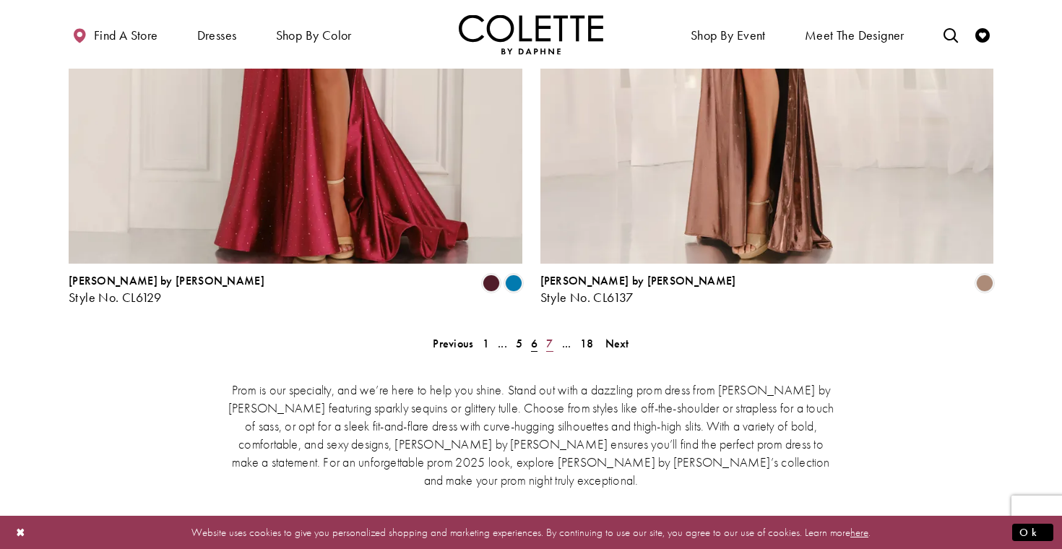
click at [548, 336] on span "7" at bounding box center [549, 343] width 7 height 15
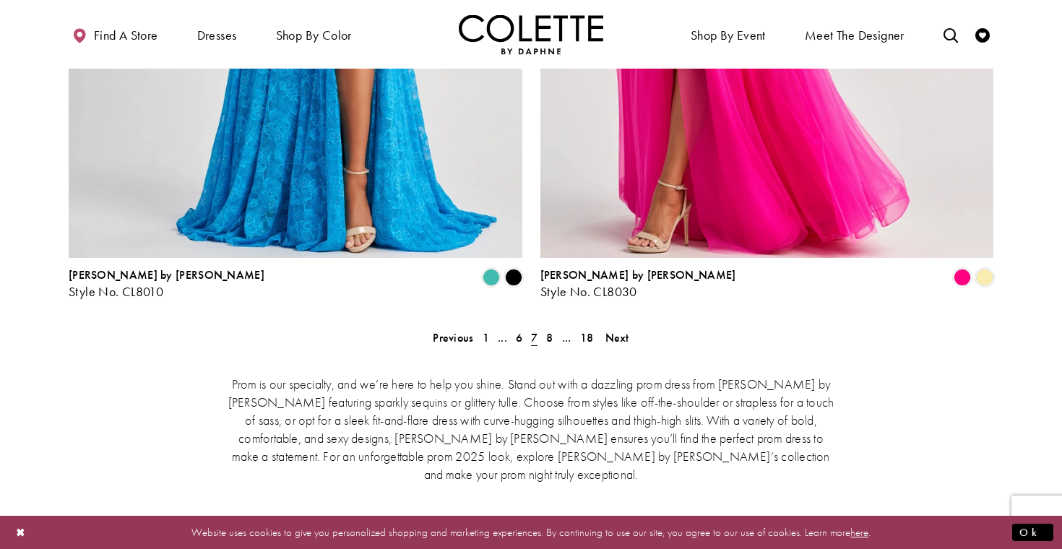
scroll to position [2975, 0]
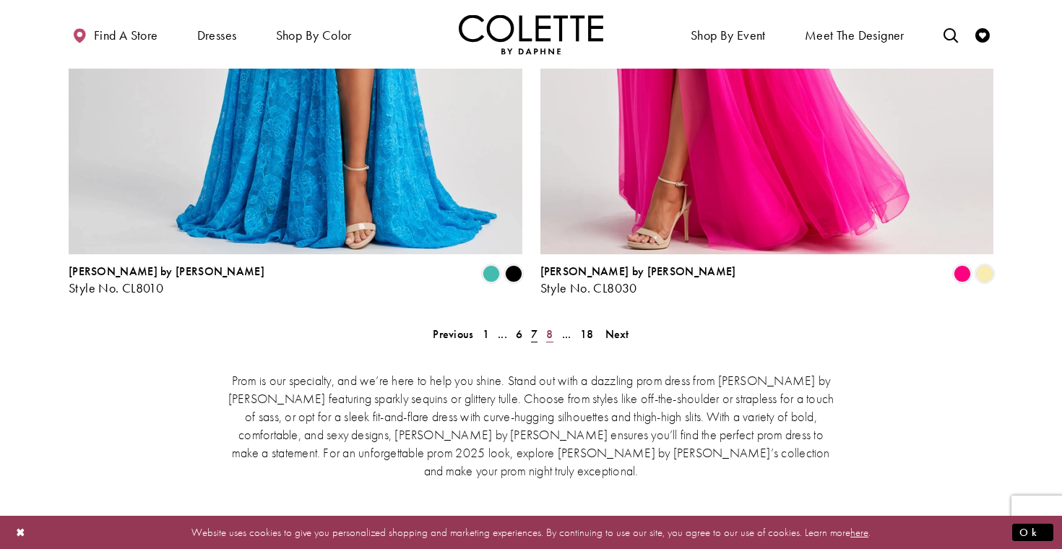
click at [549, 327] on span "8" at bounding box center [549, 334] width 7 height 15
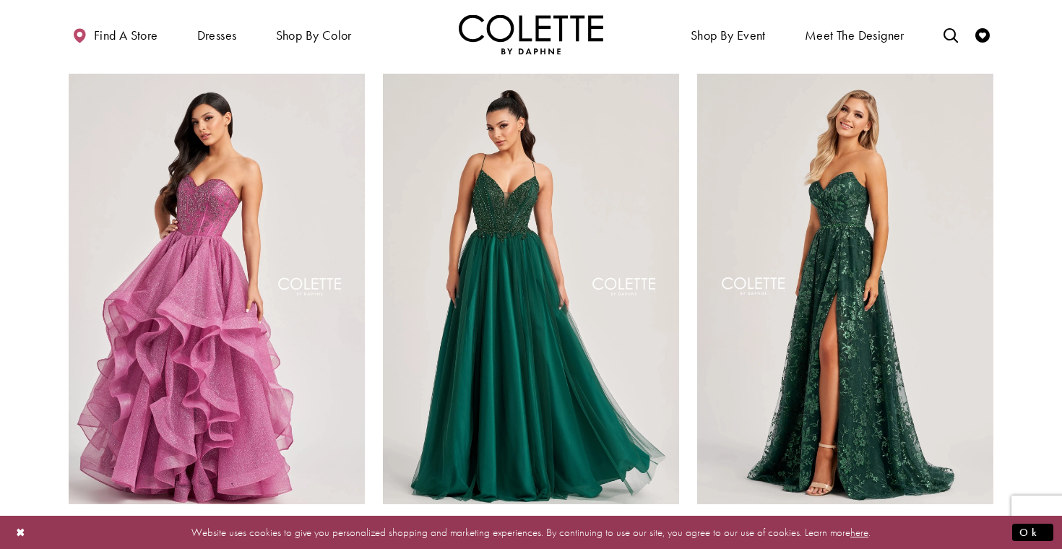
scroll to position [1438, 0]
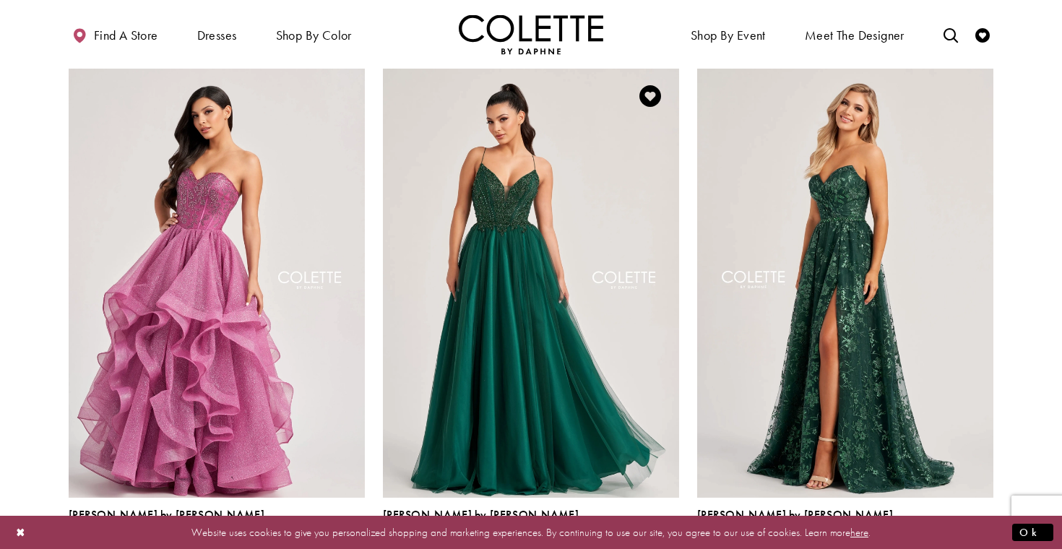
click at [675, 539] on span "Product List" at bounding box center [670, 547] width 17 height 17
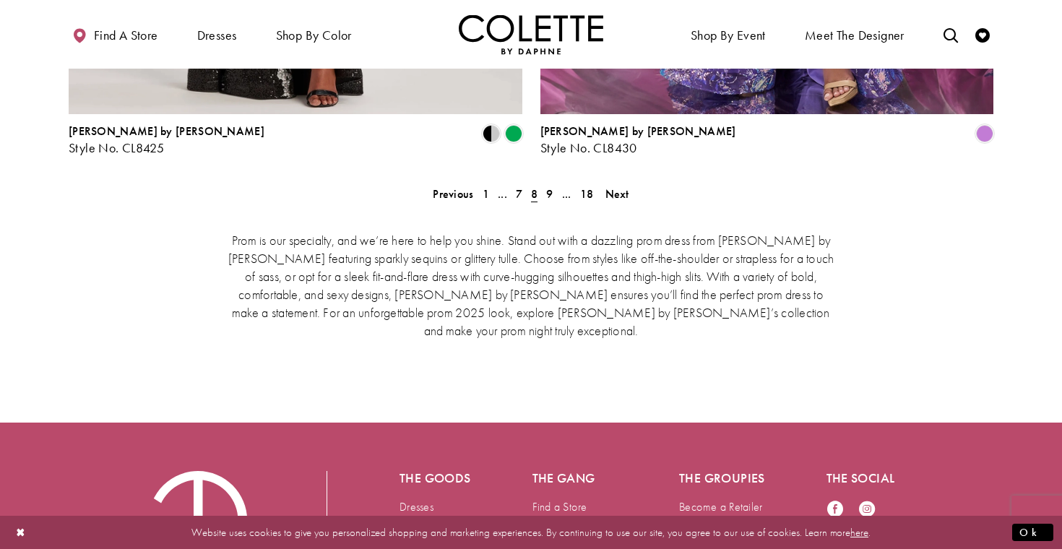
scroll to position [3109, 0]
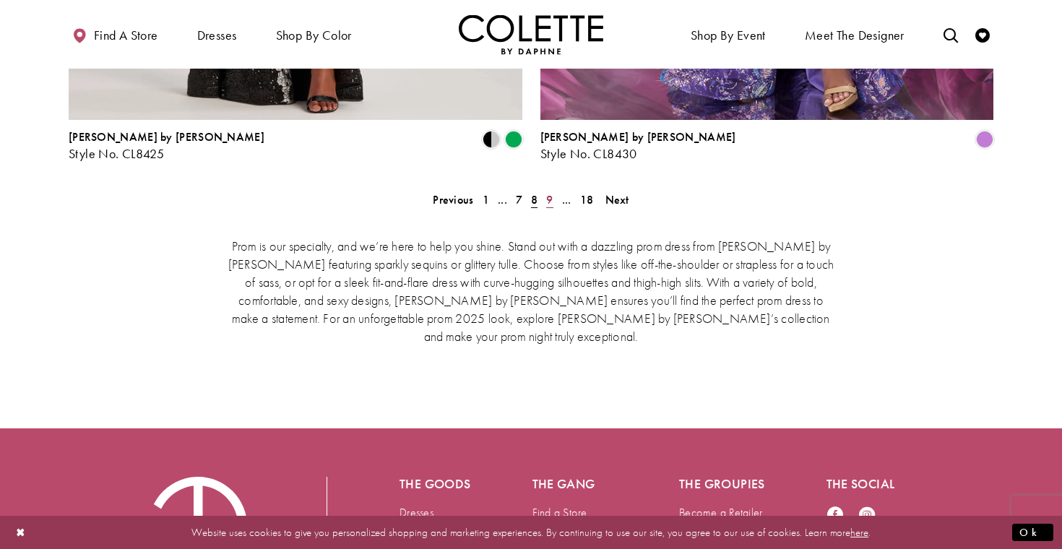
click at [543, 189] on link "9" at bounding box center [549, 199] width 15 height 21
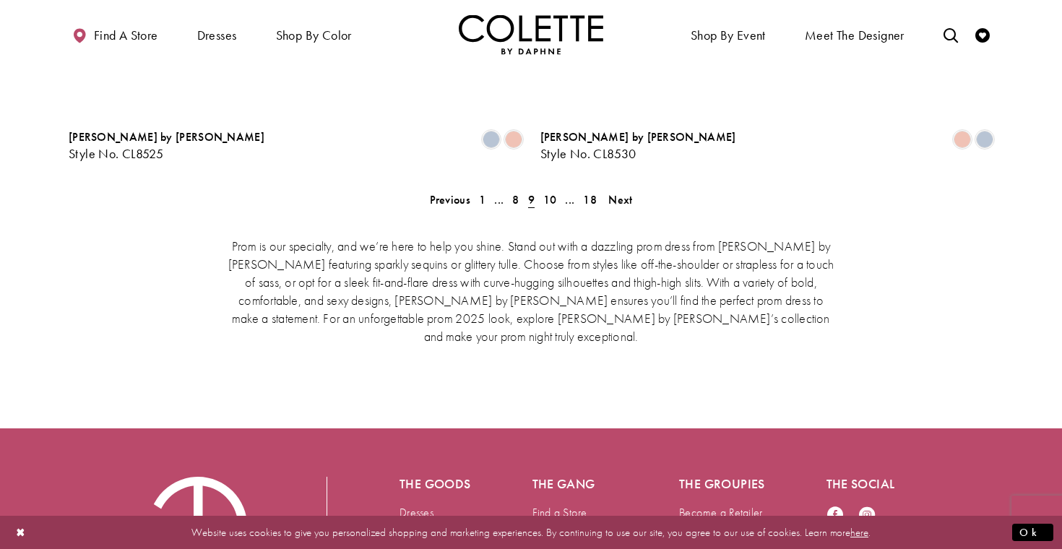
scroll to position [371, 0]
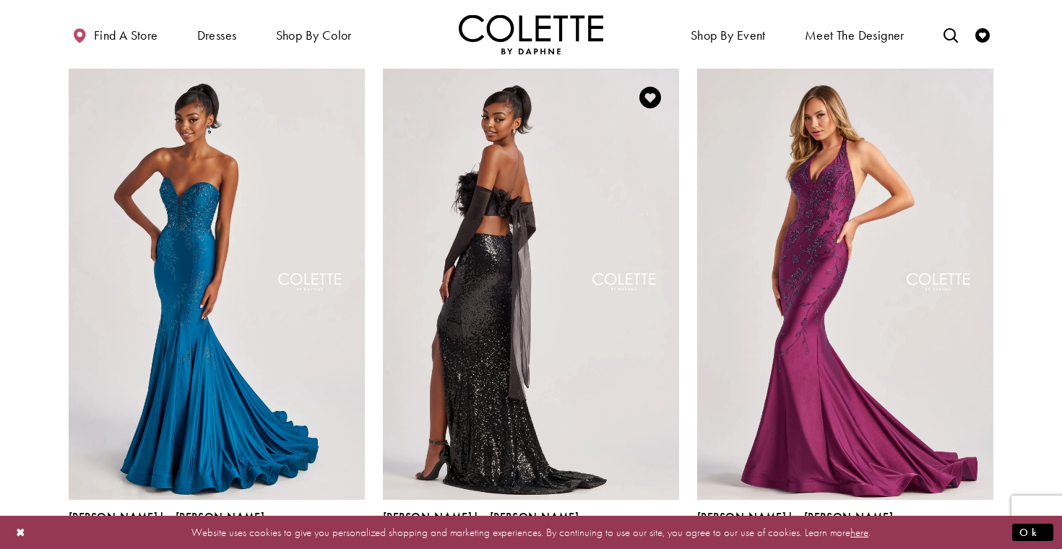
click at [574, 243] on img "Visit Colette by Daphne Style No. CL8450 Page" at bounding box center [531, 284] width 296 height 431
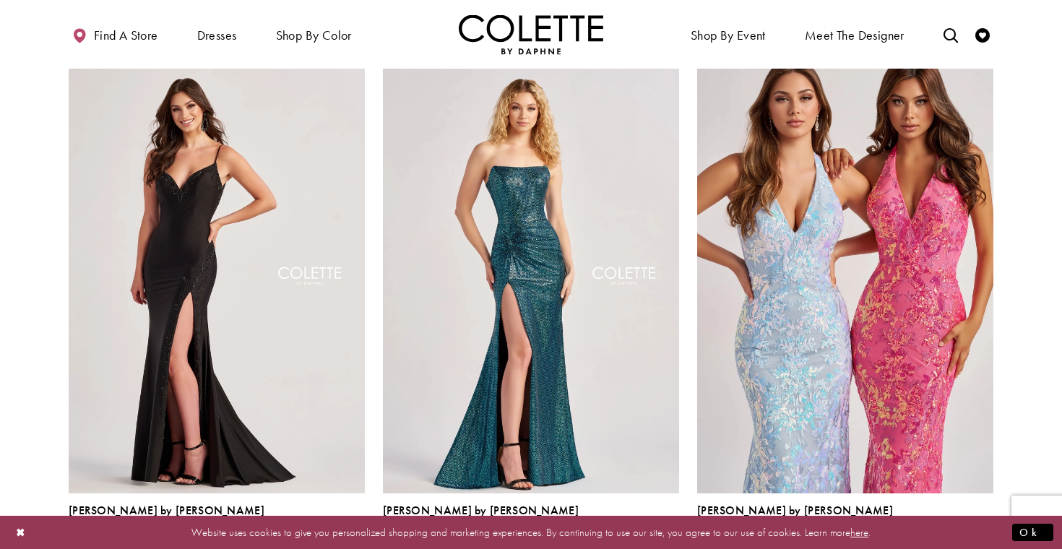
scroll to position [1445, 0]
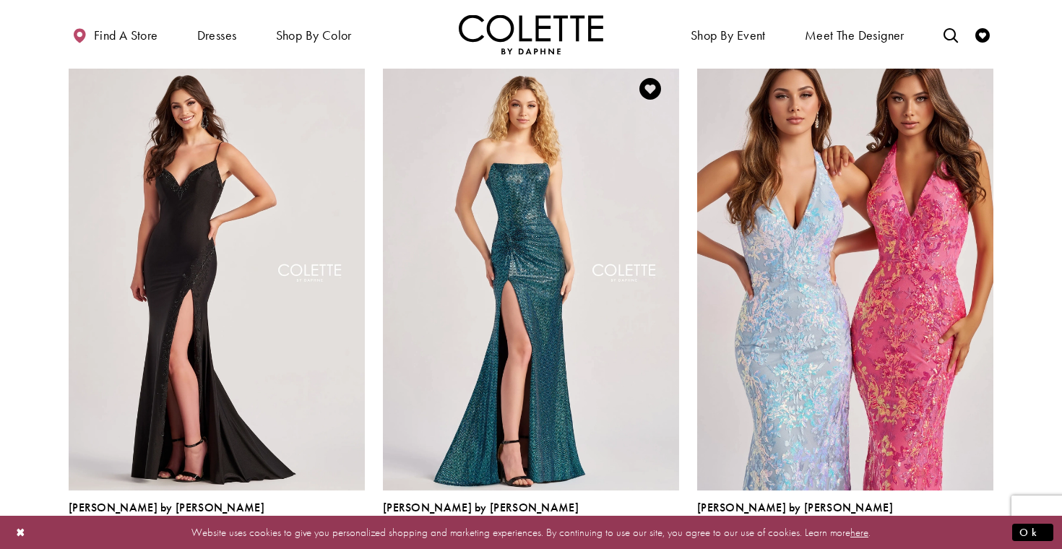
click at [667, 532] on span "Product List" at bounding box center [670, 540] width 17 height 17
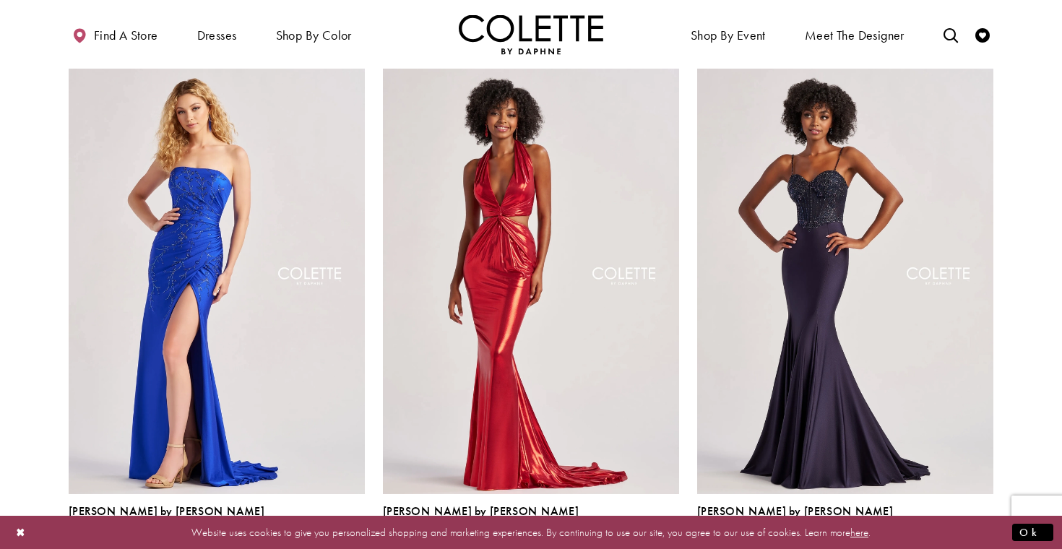
scroll to position [1973, 0]
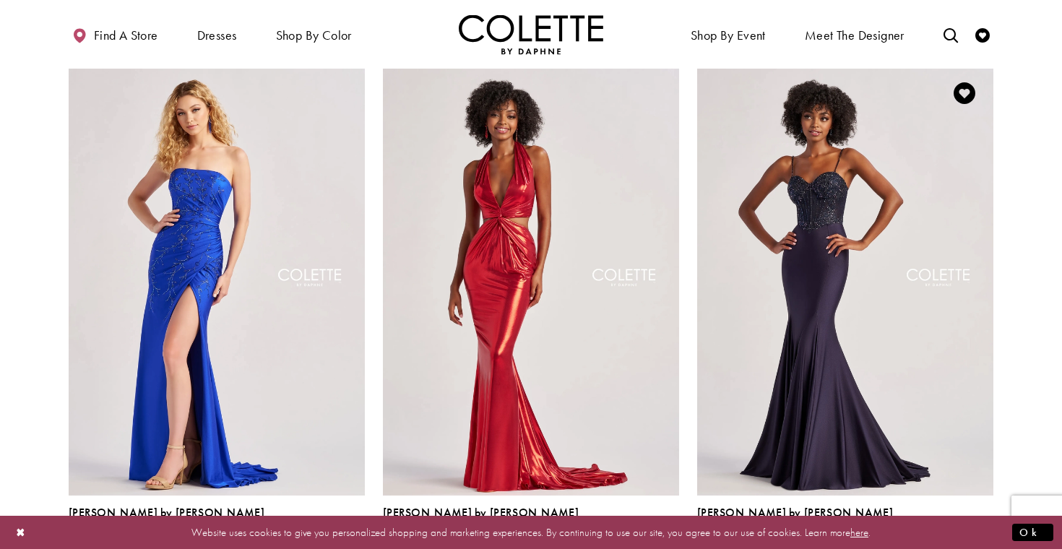
click at [988, 537] on span "Product List" at bounding box center [984, 545] width 17 height 17
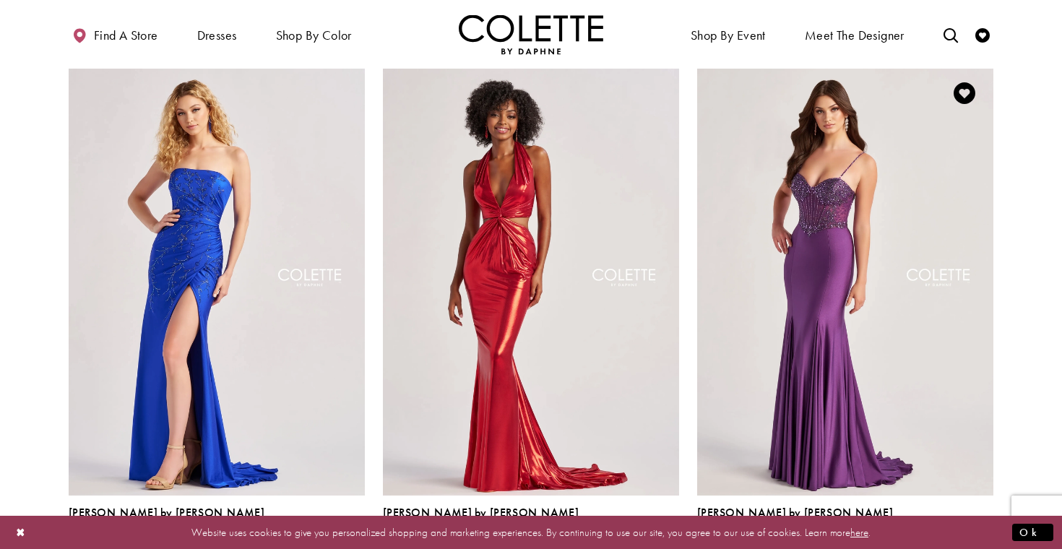
click at [960, 537] on span "Product List" at bounding box center [962, 545] width 17 height 17
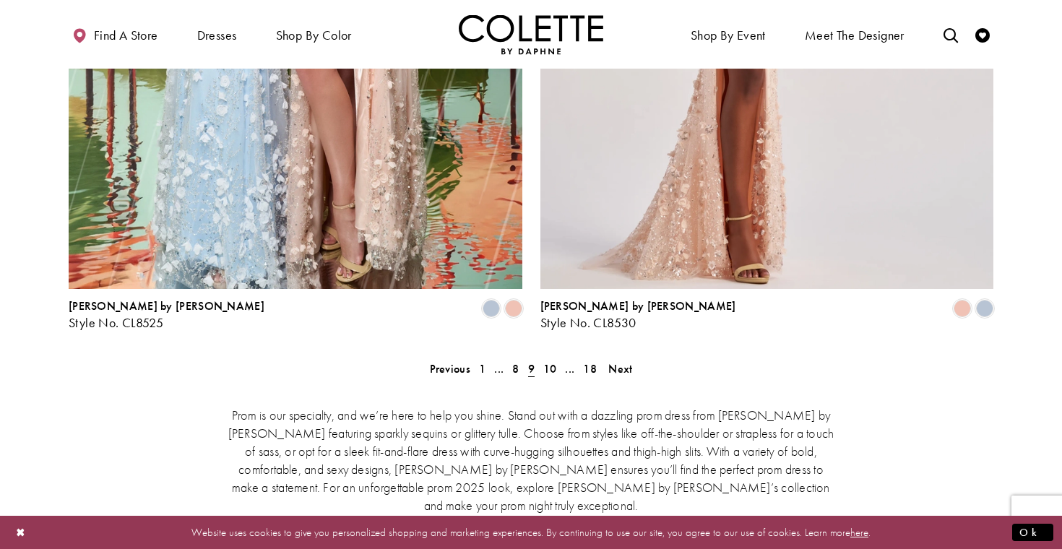
scroll to position [2942, 0]
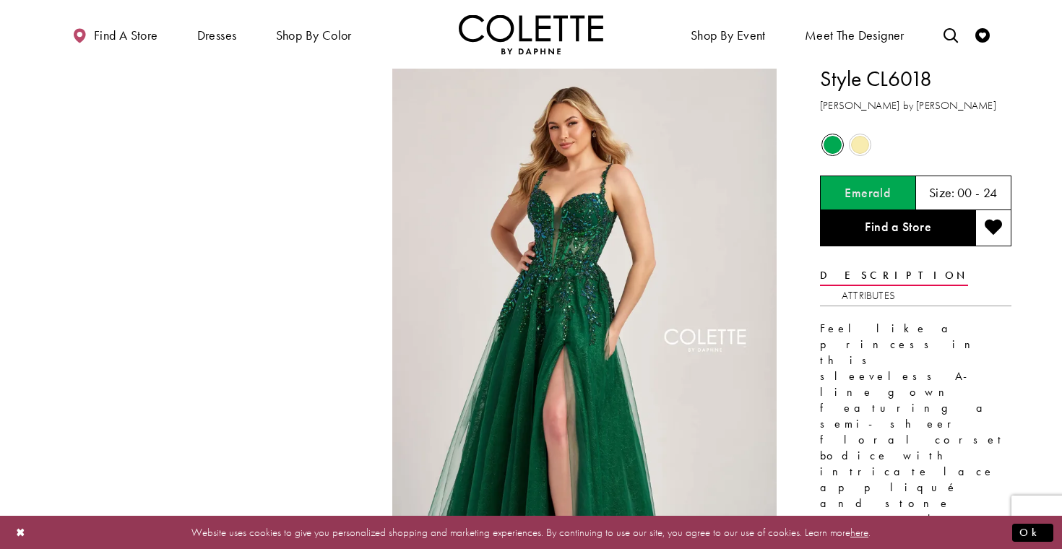
scroll to position [7, 0]
